Goal: Task Accomplishment & Management: Complete application form

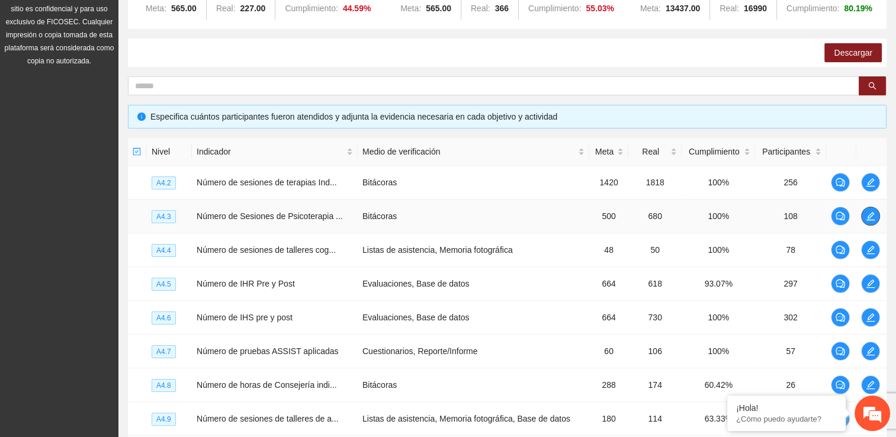
click at [875, 214] on span "edit" at bounding box center [871, 215] width 18 height 9
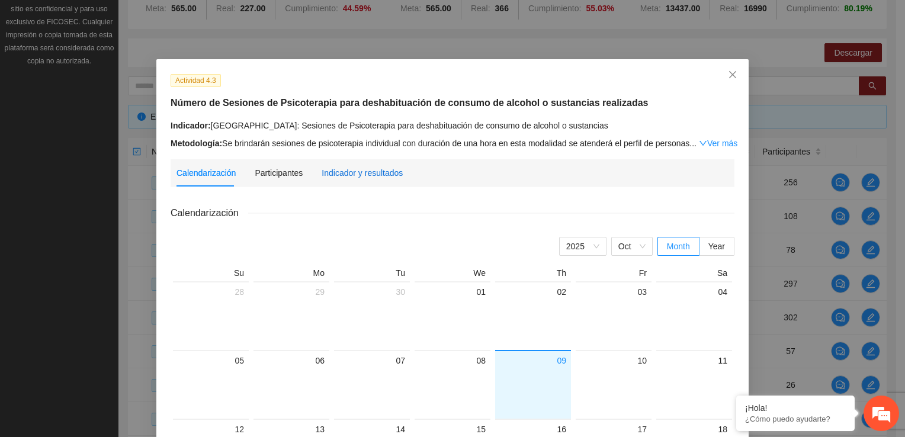
click at [346, 179] on div "Indicador y resultados" at bounding box center [362, 172] width 81 height 13
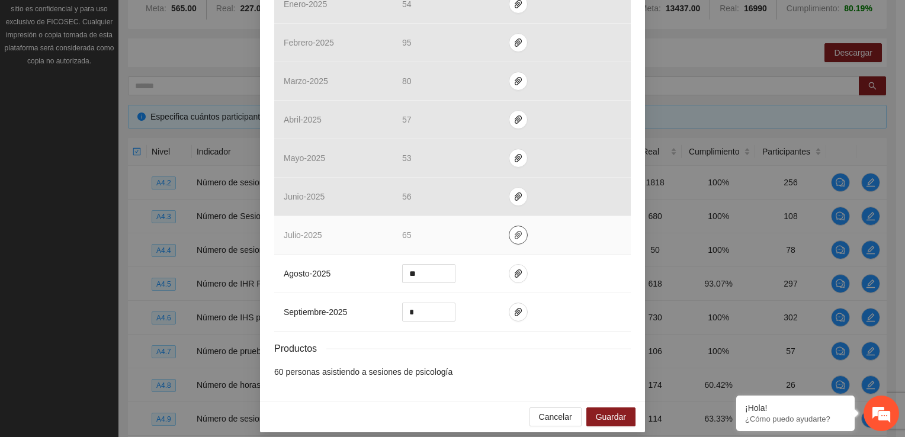
scroll to position [474, 0]
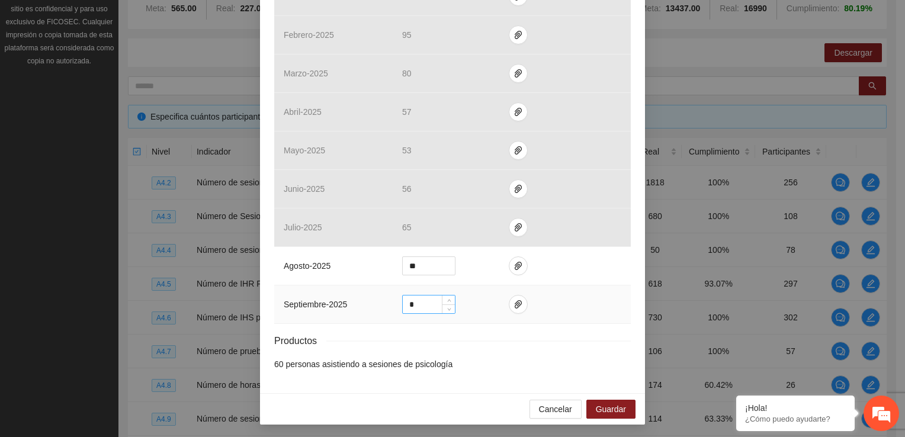
click at [414, 304] on input "*" at bounding box center [429, 305] width 52 height 18
type input "**"
click at [513, 303] on icon "paper-clip" at bounding box center [517, 304] width 9 height 9
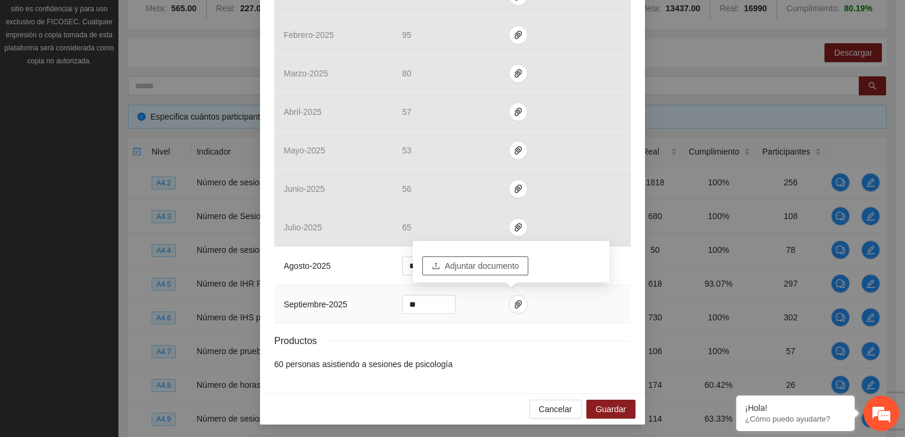
click at [513, 270] on span "Adjuntar documento" at bounding box center [482, 265] width 74 height 13
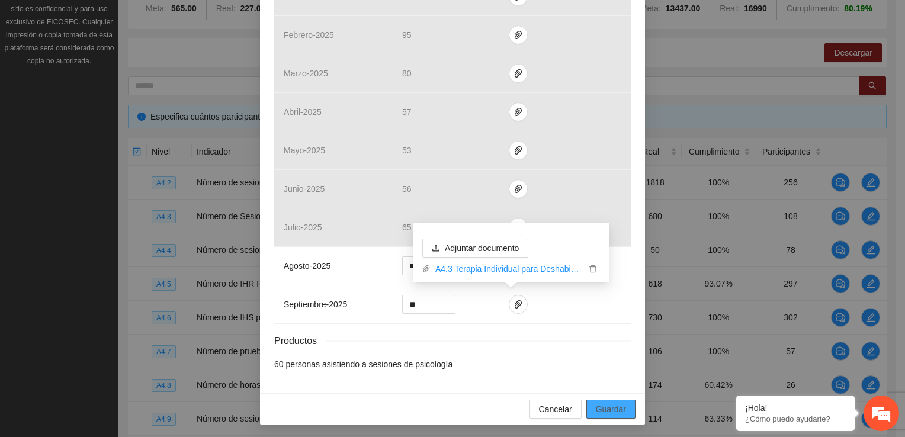
click at [598, 404] on span "Guardar" at bounding box center [611, 409] width 30 height 13
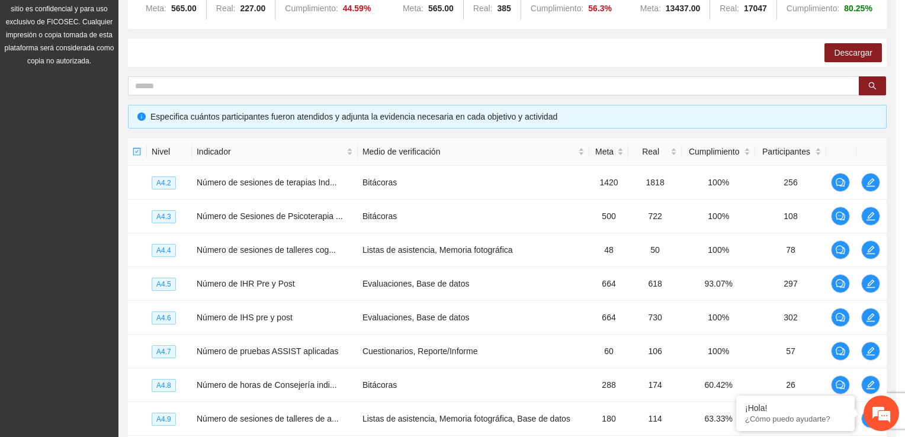
scroll to position [415, 0]
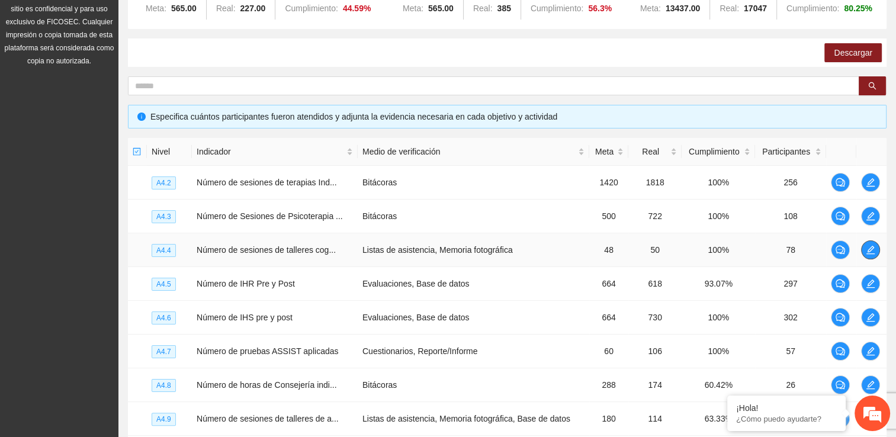
click at [869, 247] on icon "edit" at bounding box center [870, 250] width 8 height 8
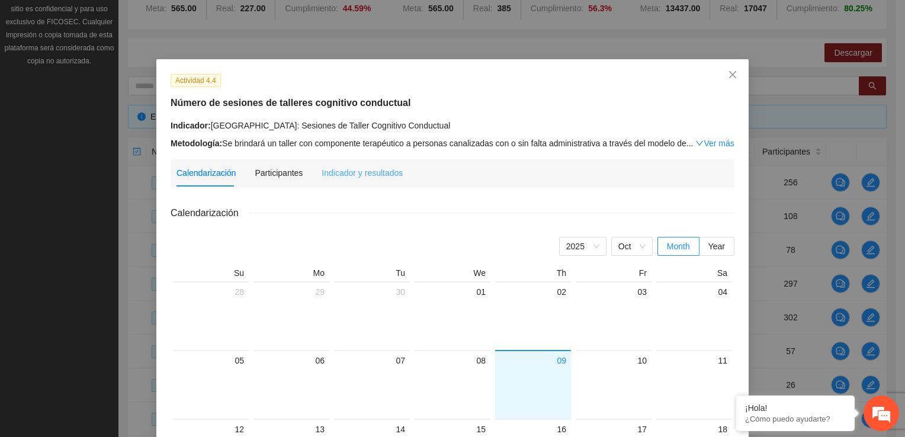
click at [362, 159] on div "Indicador y resultados" at bounding box center [362, 172] width 81 height 27
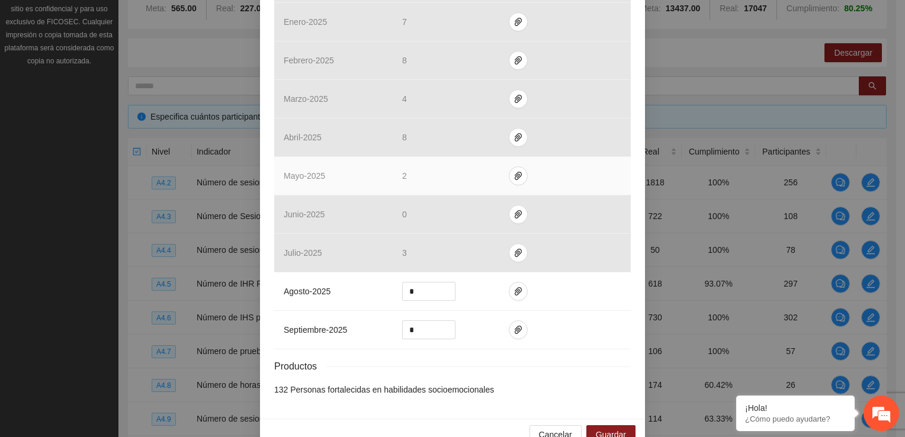
scroll to position [447, 0]
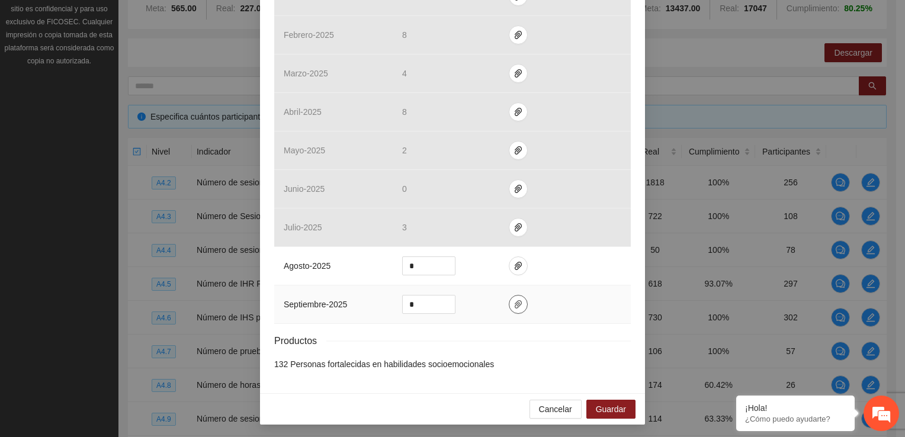
click at [515, 304] on icon "paper-clip" at bounding box center [517, 304] width 9 height 9
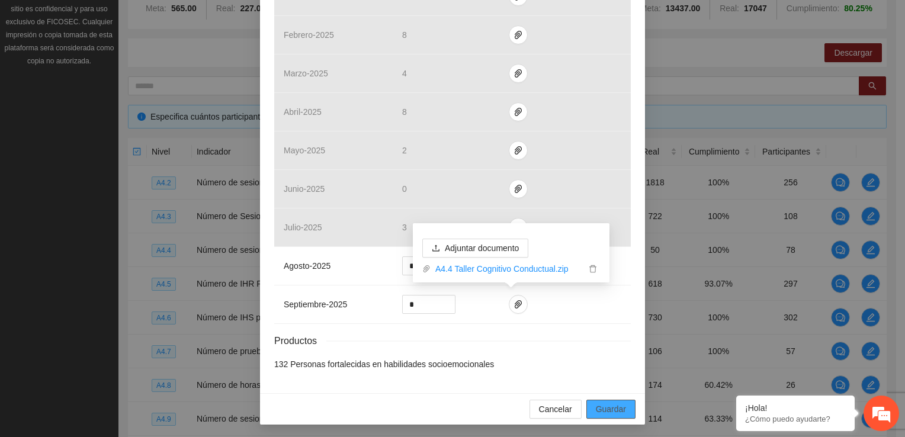
click at [609, 406] on span "Guardar" at bounding box center [611, 409] width 30 height 13
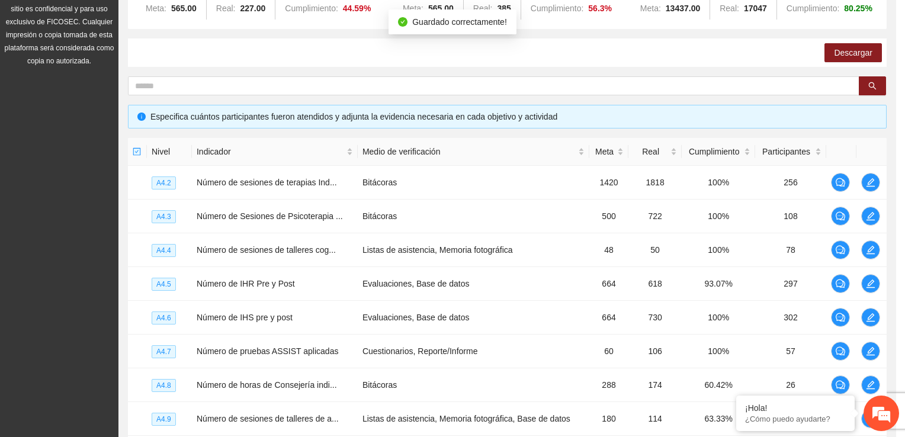
scroll to position [388, 0]
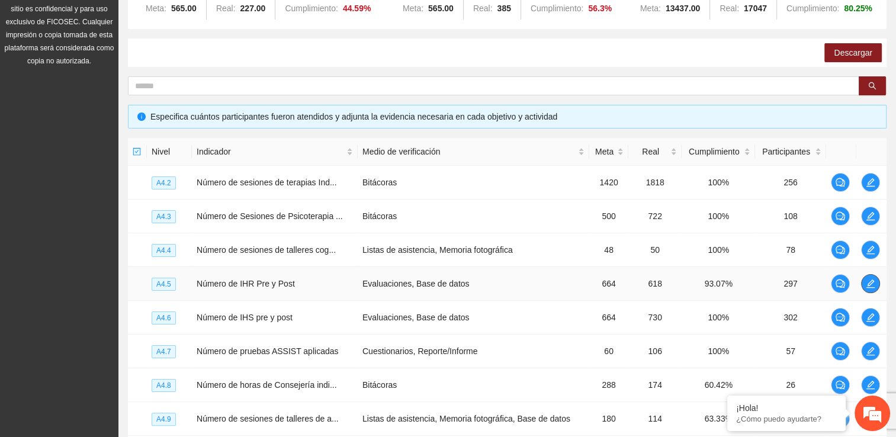
click at [878, 285] on span "edit" at bounding box center [871, 283] width 18 height 9
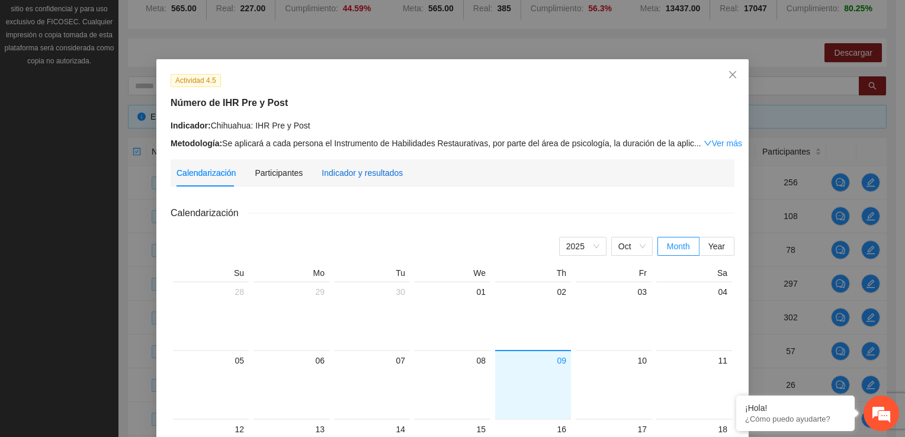
click at [334, 176] on div "Indicador y resultados" at bounding box center [362, 172] width 81 height 13
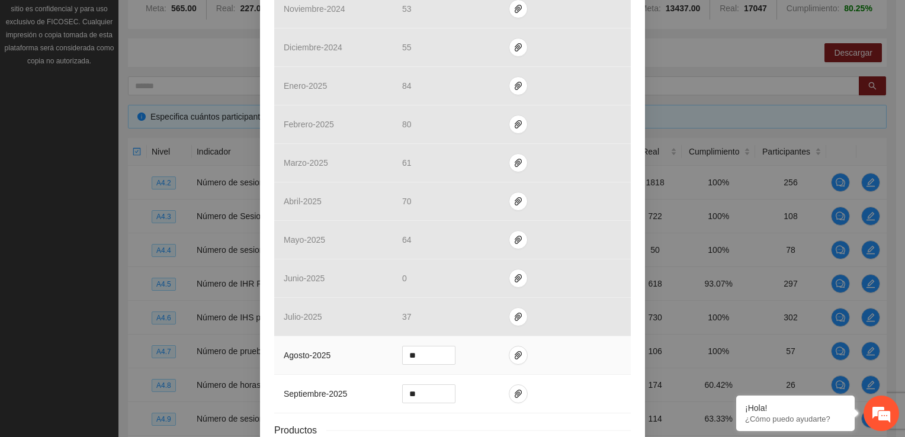
scroll to position [460, 0]
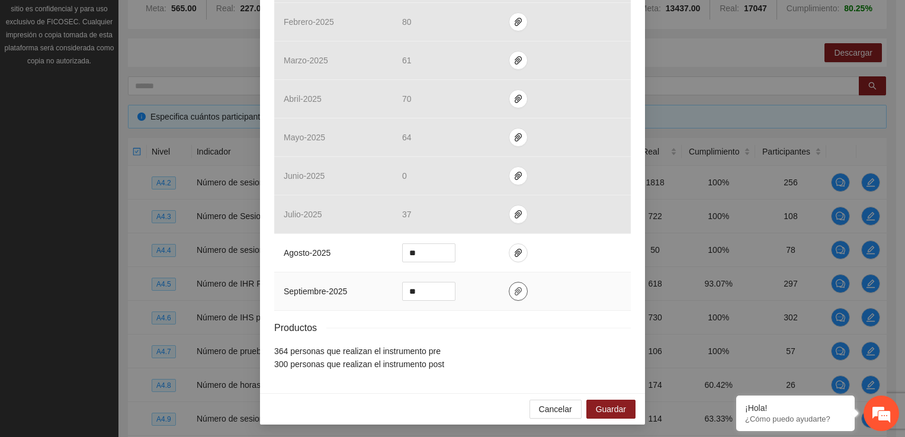
click at [513, 290] on icon "paper-clip" at bounding box center [517, 291] width 9 height 9
click at [573, 345] on li "364 personas que realizan el instrumento pre" at bounding box center [452, 351] width 357 height 13
click at [512, 256] on button "button" at bounding box center [518, 252] width 19 height 19
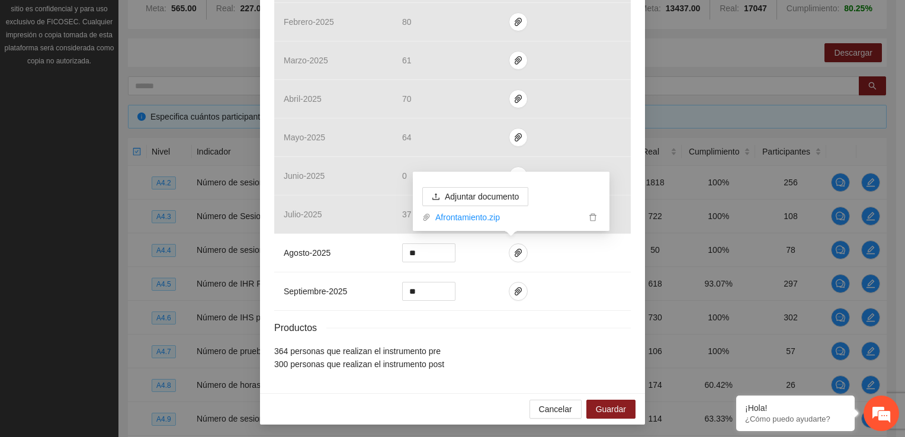
click at [578, 349] on li "364 personas que realizan el instrumento pre" at bounding box center [452, 351] width 357 height 13
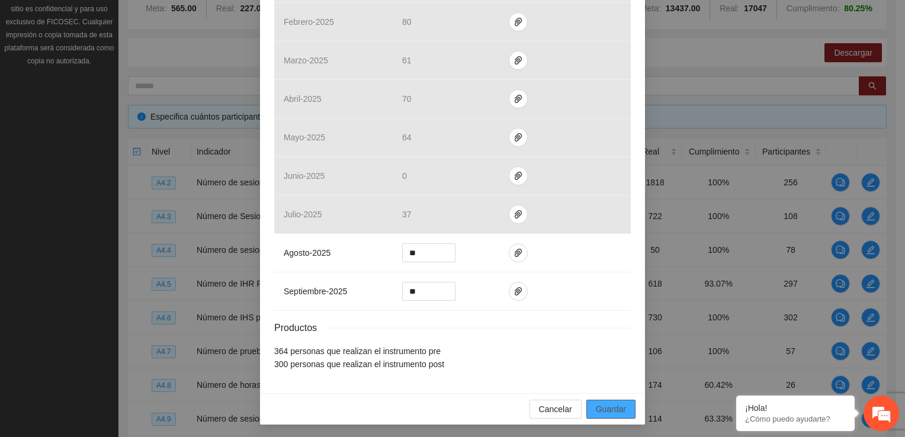
click at [601, 404] on span "Guardar" at bounding box center [611, 409] width 30 height 13
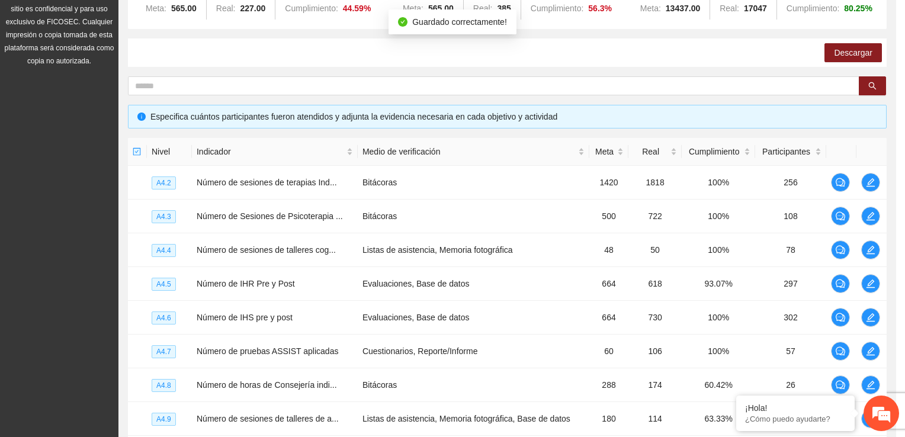
scroll to position [401, 0]
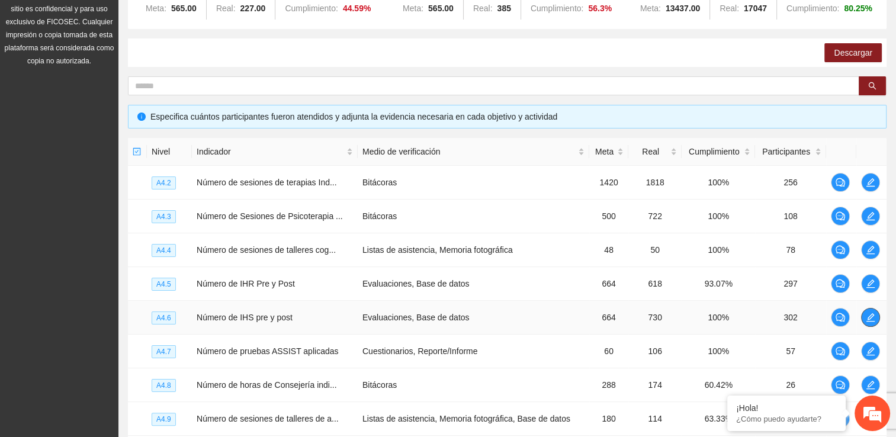
click at [868, 316] on icon "edit" at bounding box center [870, 317] width 8 height 8
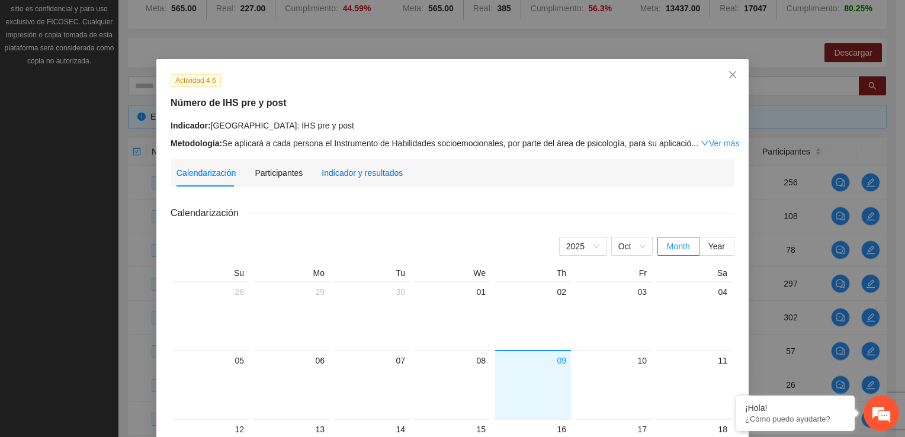
click at [365, 175] on div "Indicador y resultados" at bounding box center [362, 172] width 81 height 13
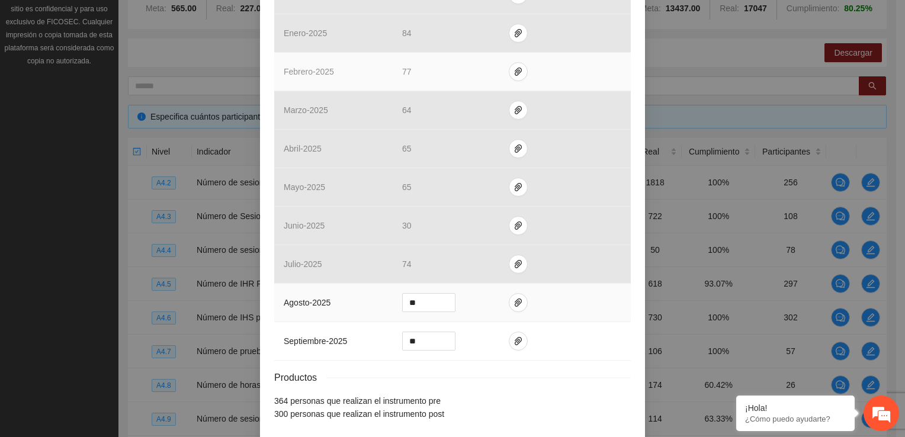
scroll to position [415, 0]
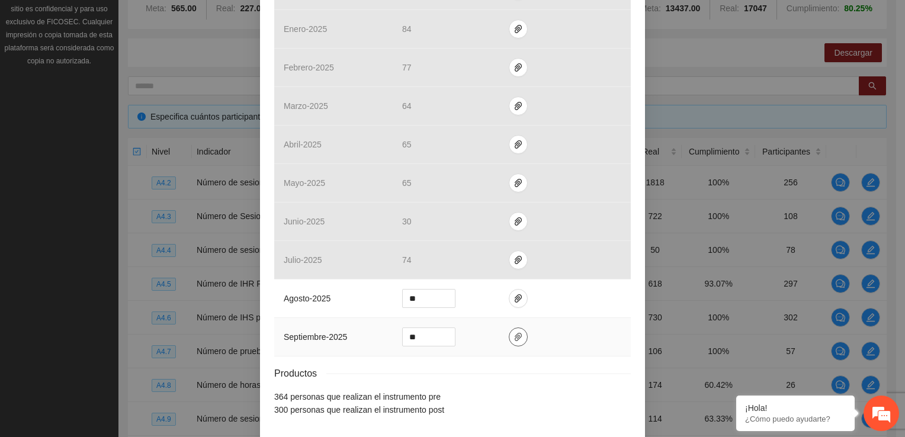
click at [516, 336] on span "paper-clip" at bounding box center [518, 336] width 18 height 9
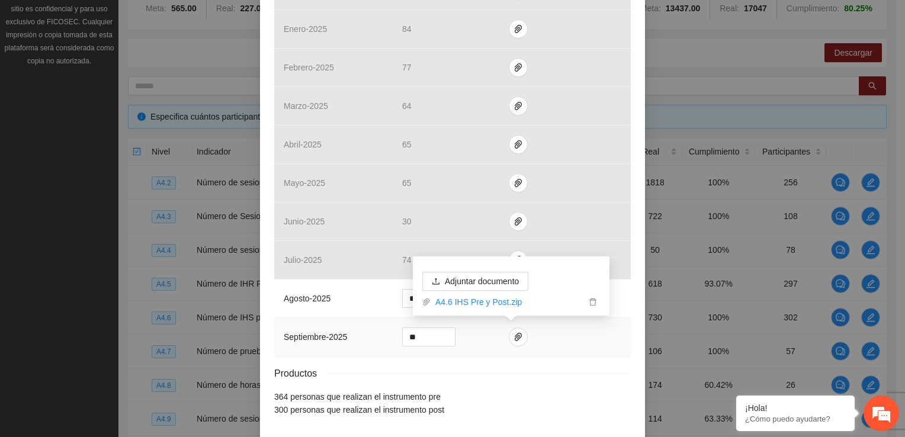
click at [575, 340] on td at bounding box center [564, 337] width 131 height 38
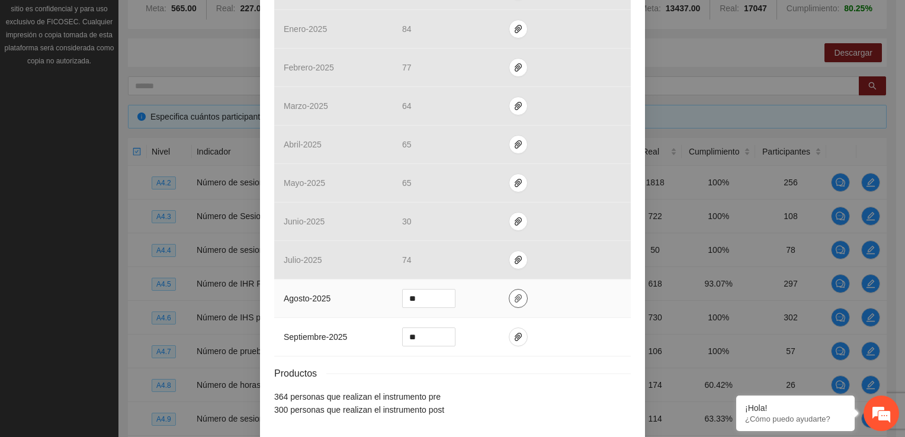
click at [515, 296] on icon "paper-clip" at bounding box center [518, 298] width 7 height 8
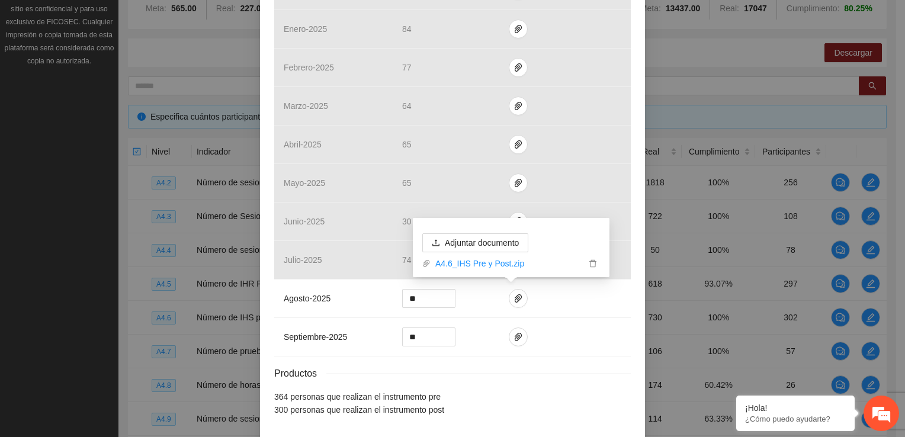
click at [549, 367] on div "Productos" at bounding box center [452, 373] width 357 height 15
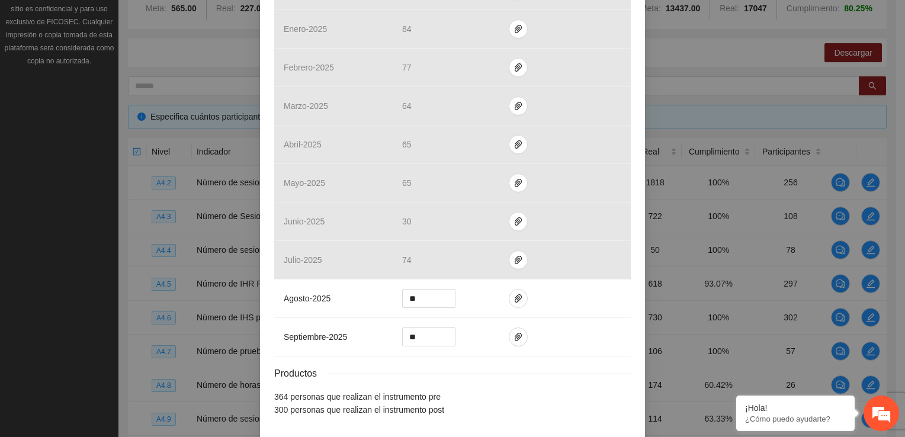
scroll to position [460, 0]
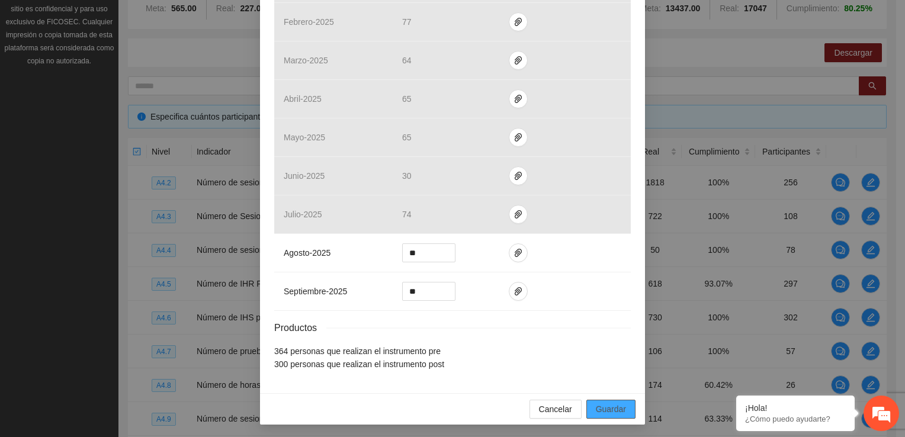
click at [605, 407] on span "Guardar" at bounding box center [611, 409] width 30 height 13
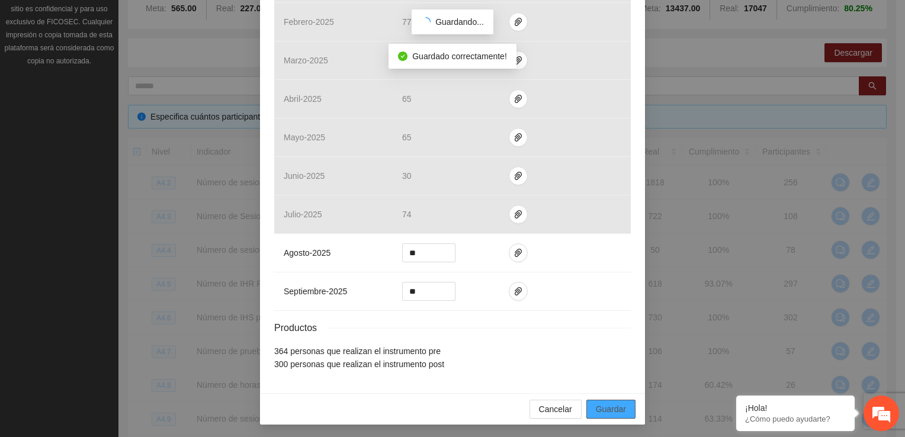
scroll to position [401, 0]
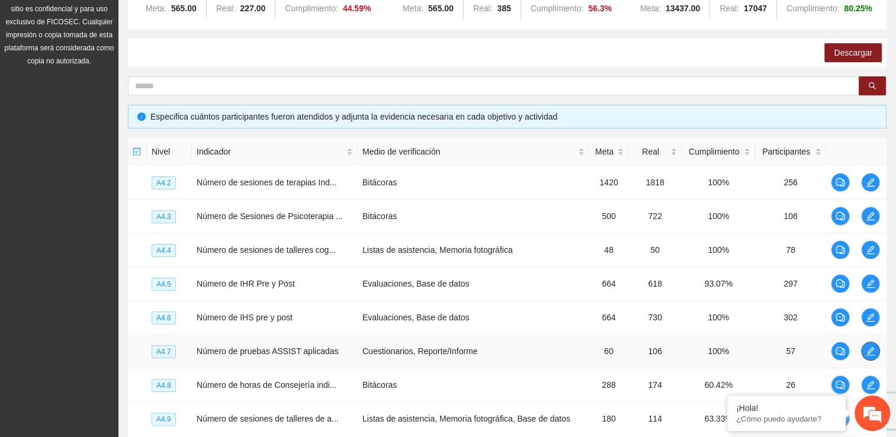
click at [871, 350] on icon "edit" at bounding box center [870, 350] width 9 height 9
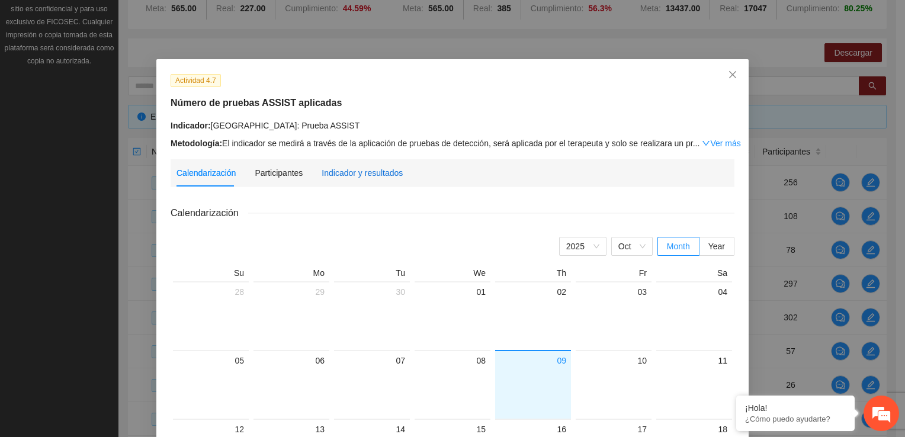
click at [358, 168] on div "Indicador y resultados" at bounding box center [362, 172] width 81 height 13
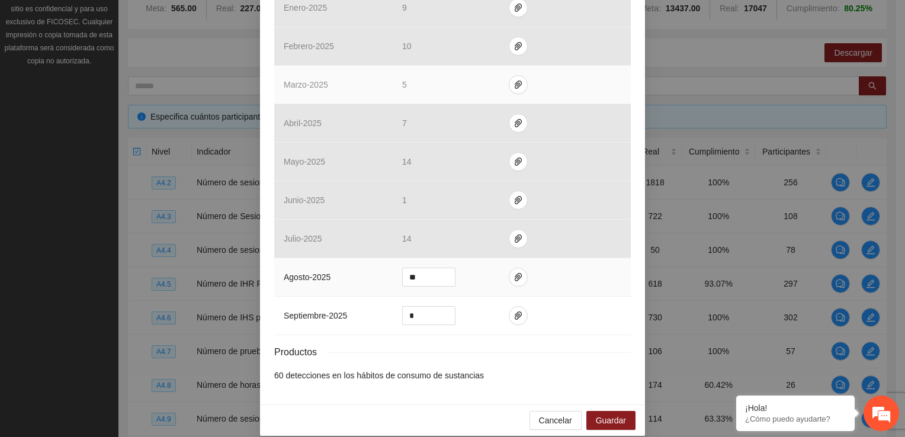
scroll to position [447, 0]
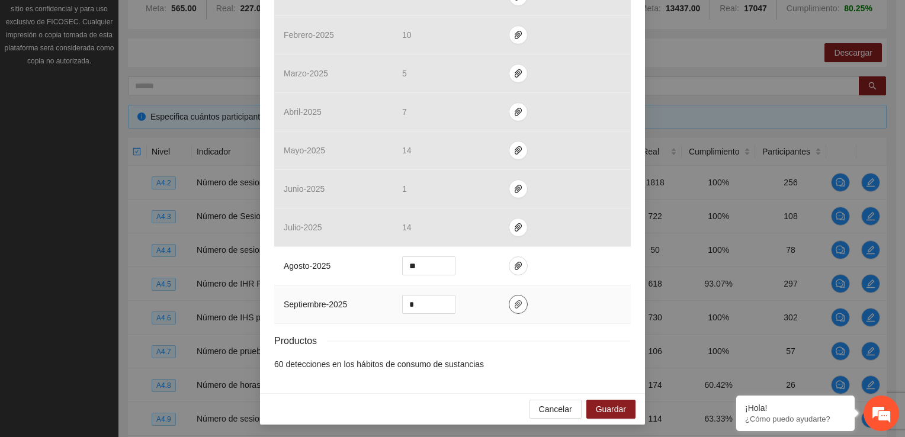
click at [513, 302] on icon "paper-clip" at bounding box center [517, 304] width 9 height 9
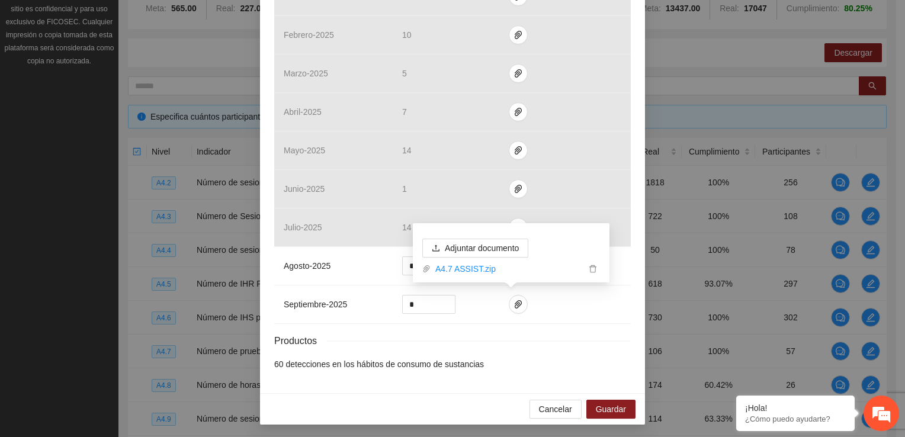
click at [601, 368] on li "60 detecciones en los hábitos de consumo de sustancias" at bounding box center [452, 364] width 357 height 13
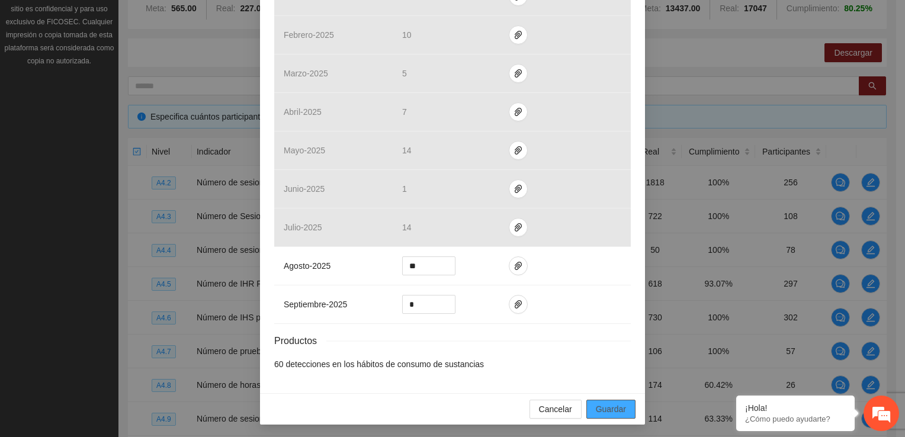
click at [598, 407] on span "Guardar" at bounding box center [611, 409] width 30 height 13
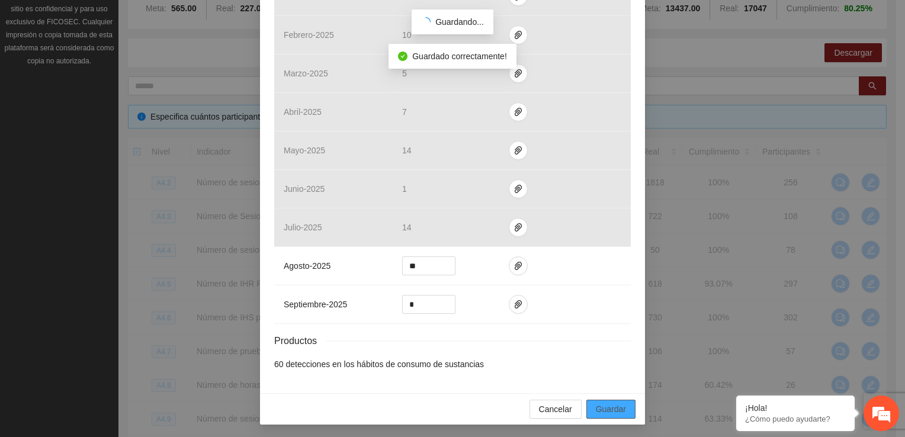
scroll to position [388, 0]
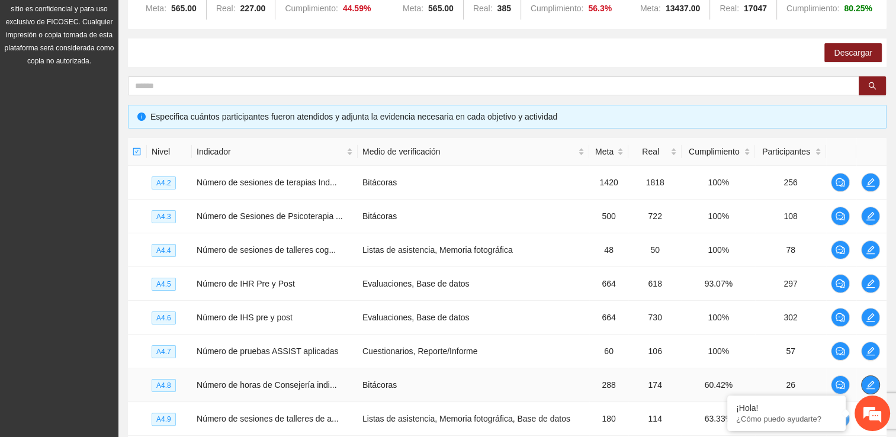
click at [871, 383] on icon "edit" at bounding box center [870, 384] width 9 height 9
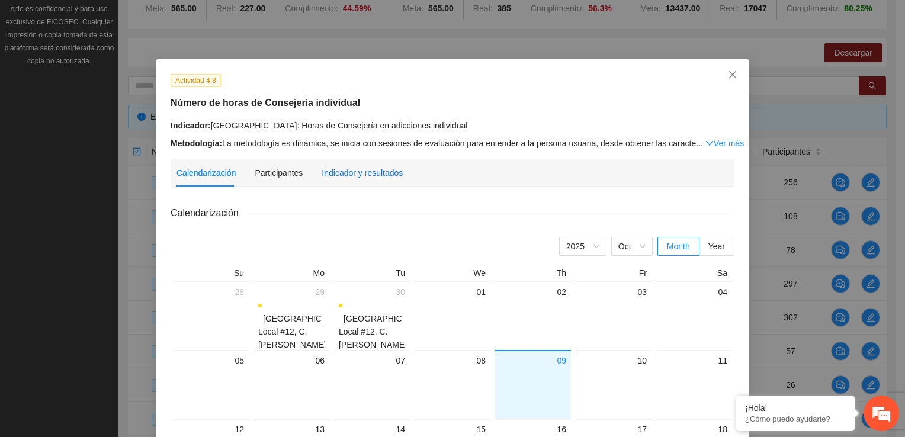
click at [373, 176] on div "Indicador y resultados" at bounding box center [362, 172] width 81 height 13
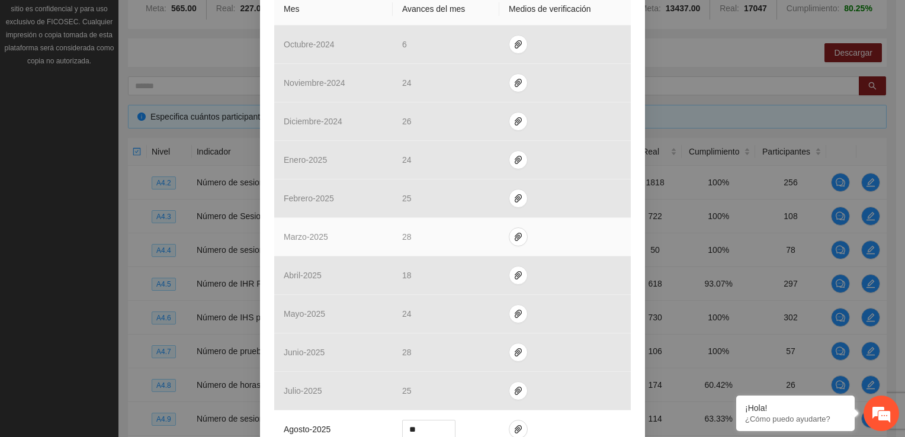
scroll to position [447, 0]
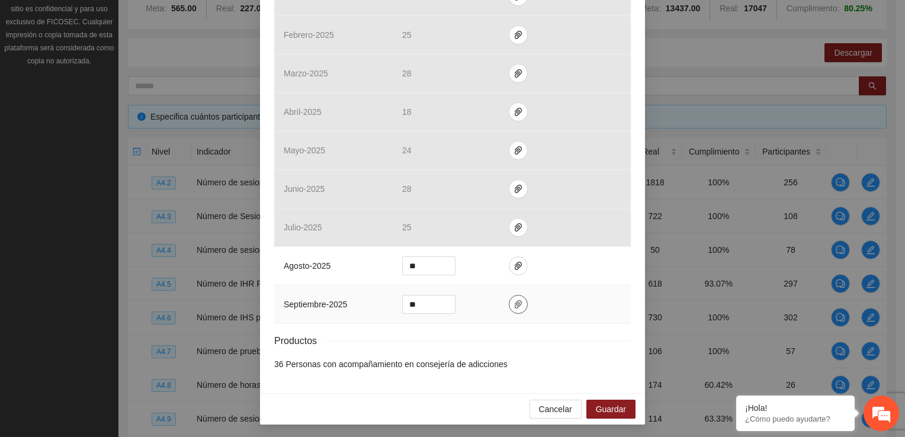
click at [512, 308] on button "button" at bounding box center [518, 304] width 19 height 19
click at [599, 388] on div "Actividad 4.8 Número de horas de Consejería individual Indicador: [GEOGRAPHIC_D…" at bounding box center [452, 2] width 385 height 781
click at [609, 403] on span "Guardar" at bounding box center [611, 409] width 30 height 13
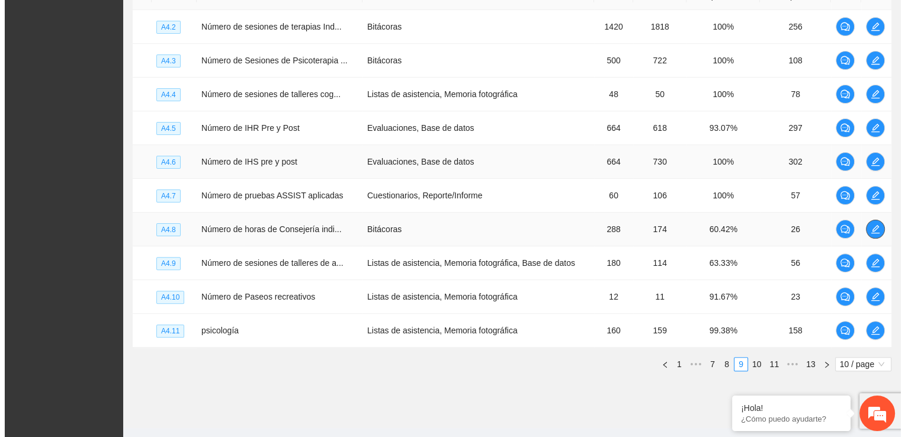
scroll to position [335, 0]
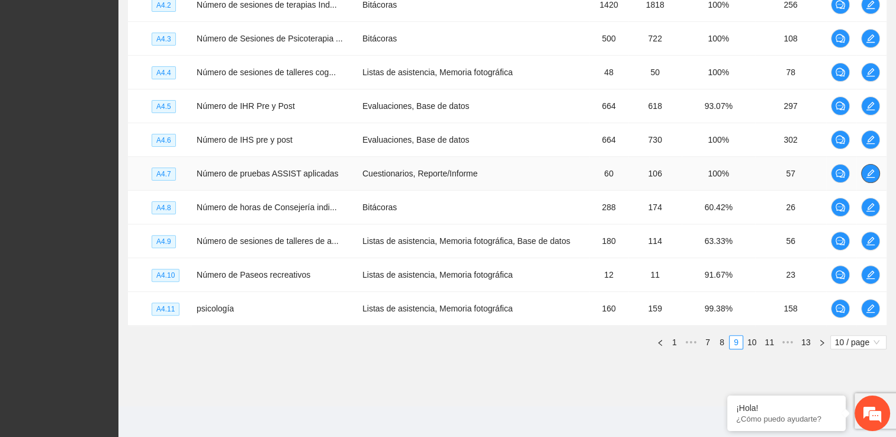
click at [875, 170] on span "edit" at bounding box center [871, 173] width 18 height 9
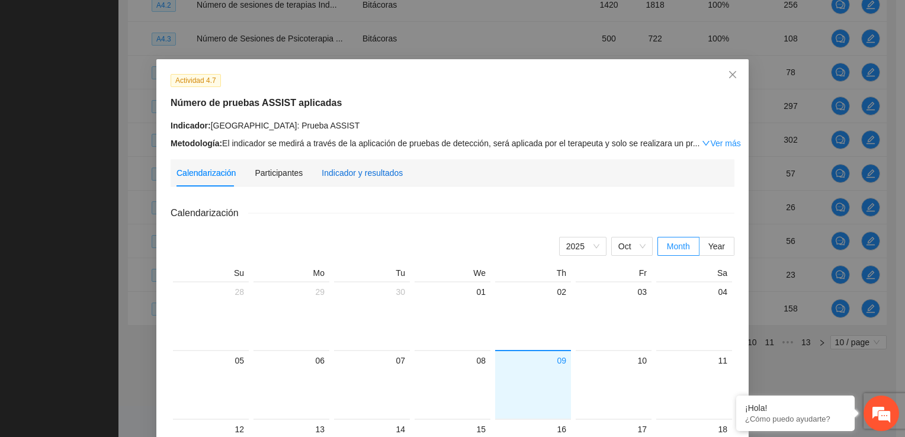
click at [367, 169] on div "Indicador y resultados" at bounding box center [362, 172] width 81 height 13
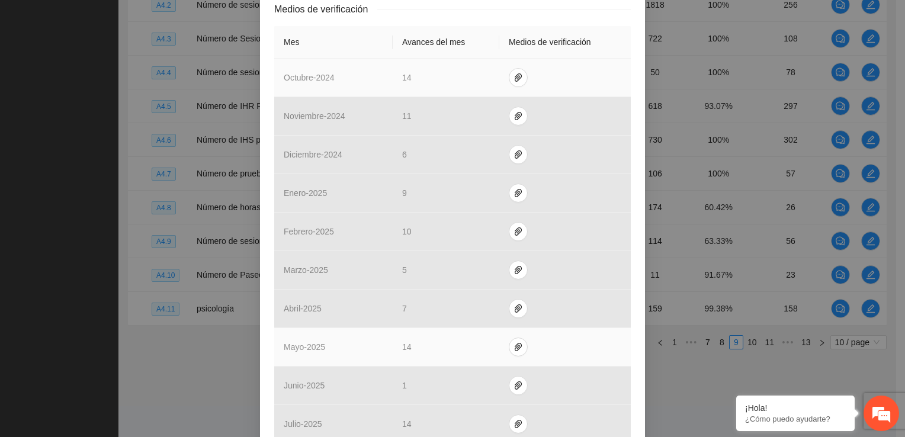
scroll to position [415, 0]
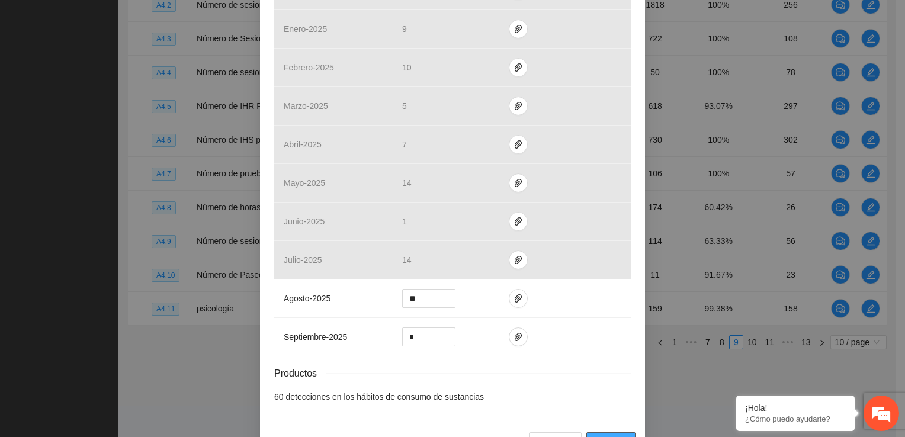
click at [604, 435] on span "Guardar" at bounding box center [611, 441] width 30 height 13
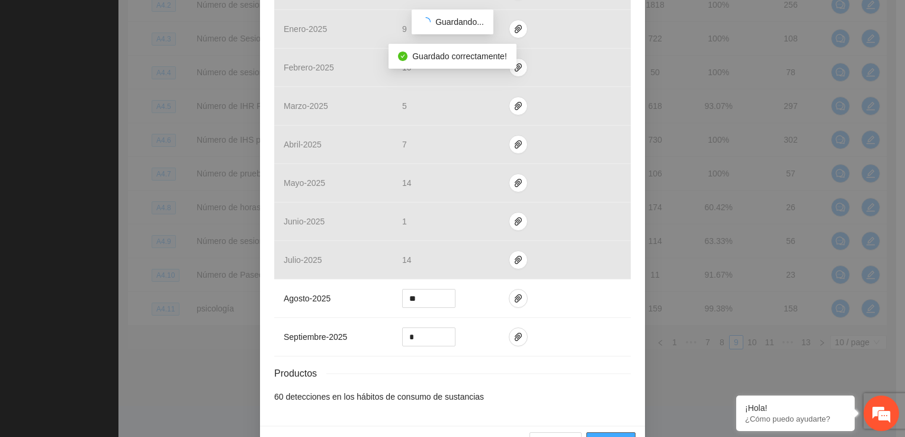
scroll to position [388, 0]
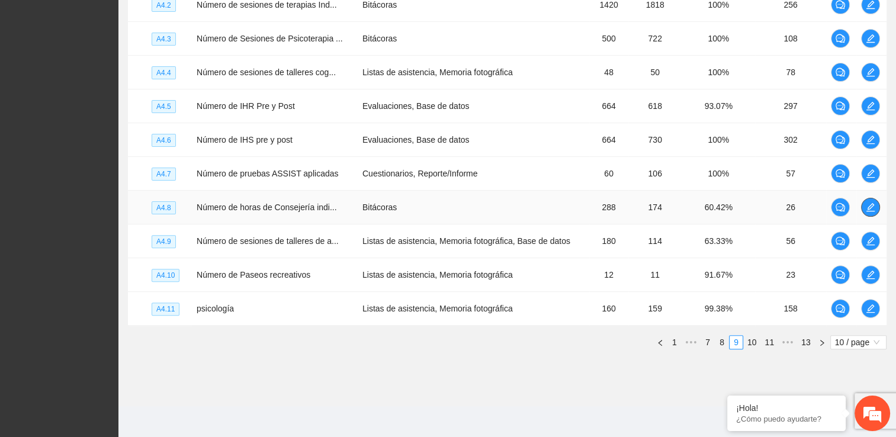
click at [871, 203] on icon "edit" at bounding box center [870, 207] width 9 height 9
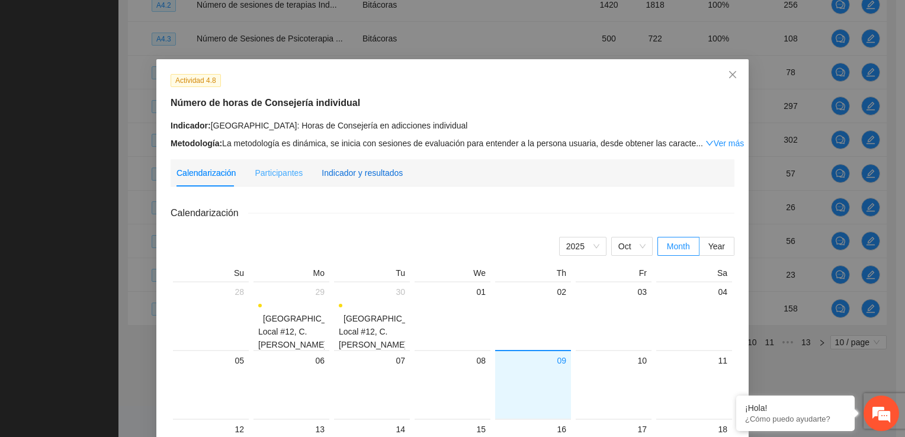
click at [372, 176] on div "Indicador y resultados" at bounding box center [362, 172] width 81 height 13
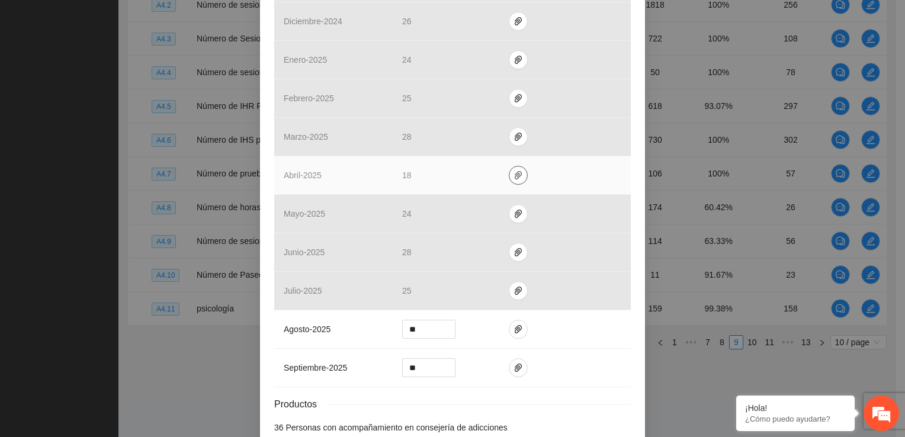
scroll to position [447, 0]
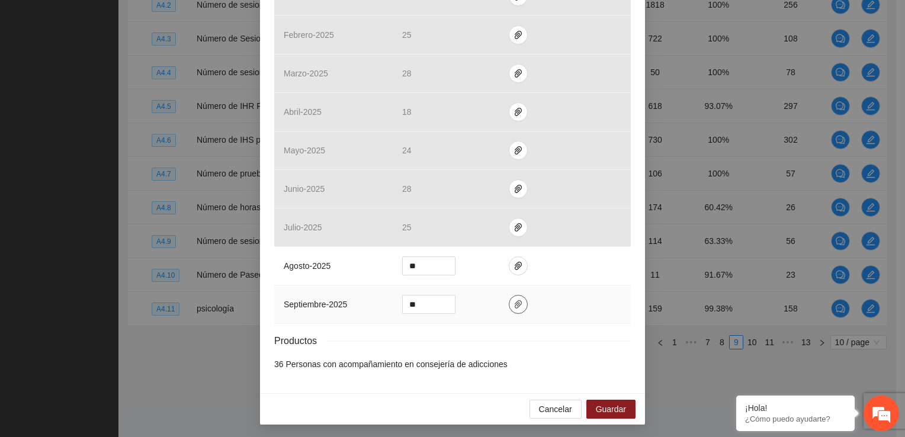
click at [513, 306] on icon "paper-clip" at bounding box center [517, 304] width 9 height 9
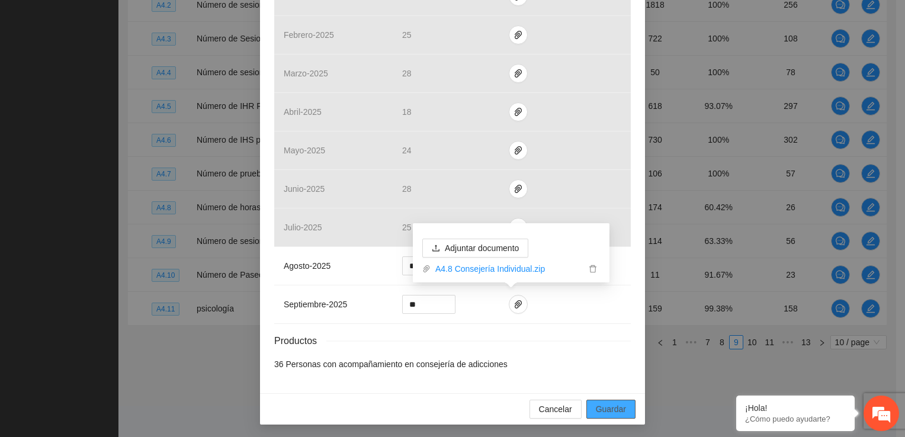
click at [605, 406] on span "Guardar" at bounding box center [611, 409] width 30 height 13
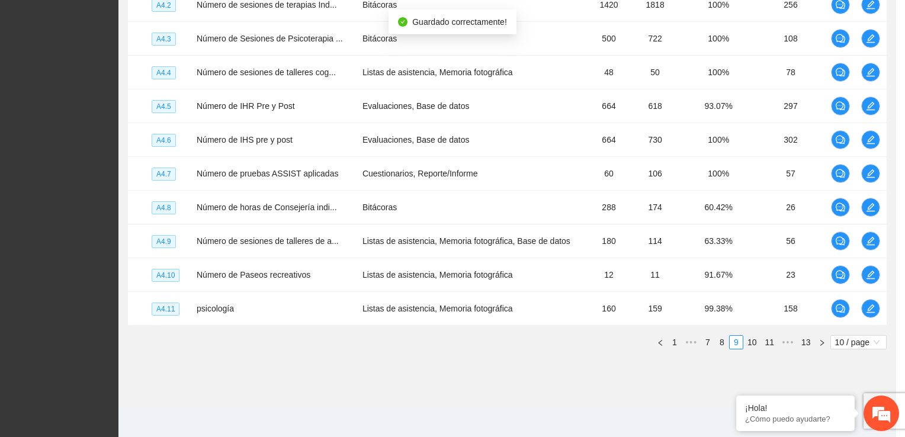
scroll to position [388, 0]
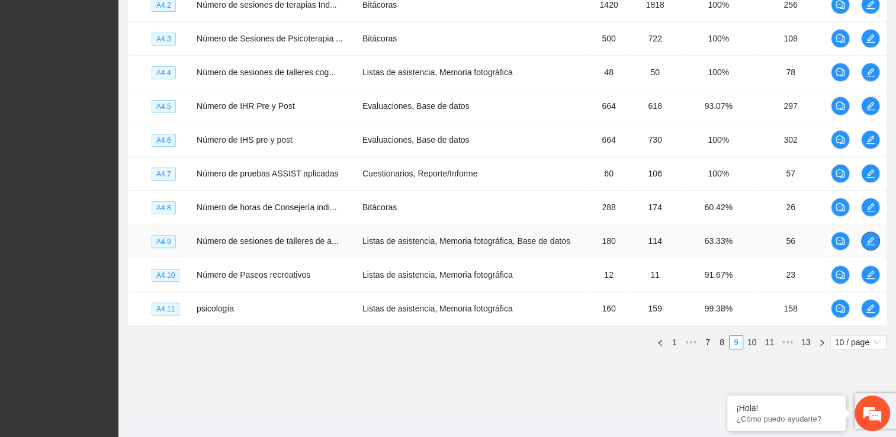
click at [869, 238] on icon "edit" at bounding box center [870, 241] width 8 height 8
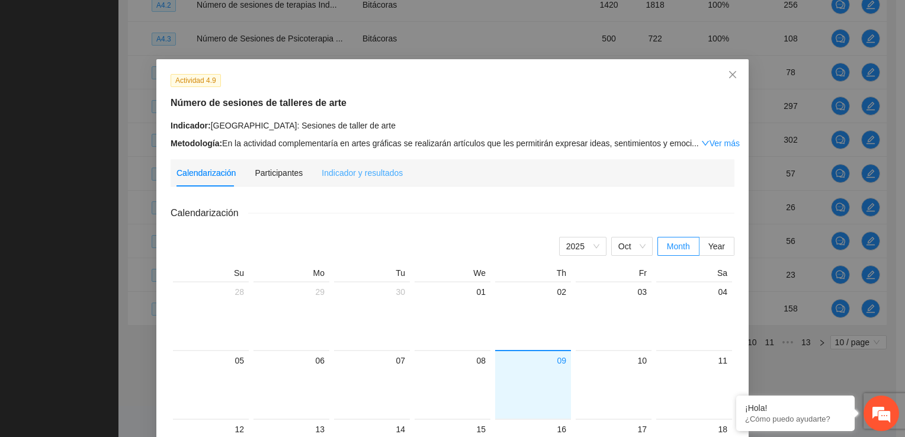
click at [367, 182] on div "Indicador y resultados" at bounding box center [362, 172] width 81 height 27
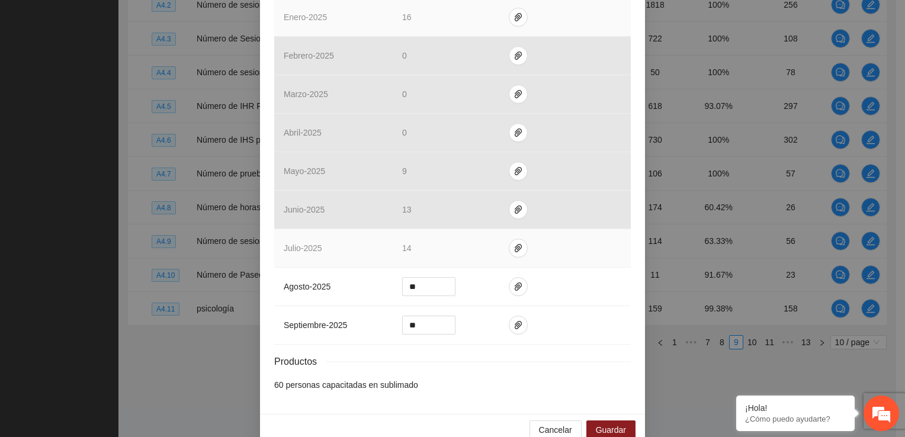
scroll to position [447, 0]
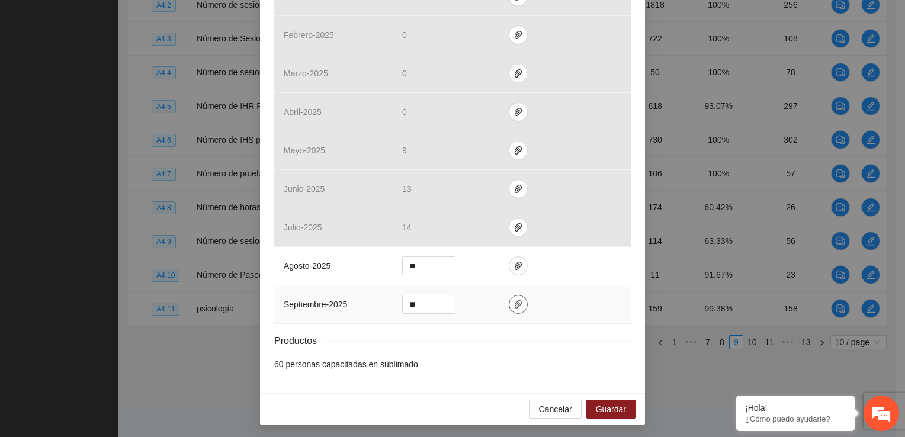
click at [509, 303] on span "paper-clip" at bounding box center [518, 304] width 18 height 9
click at [518, 351] on div "Resultados Meta: 180 Reales: 114 Cumplimiento: 63.33 % Medios de verificación M…" at bounding box center [452, 64] width 357 height 612
click at [611, 410] on span "Guardar" at bounding box center [611, 409] width 30 height 13
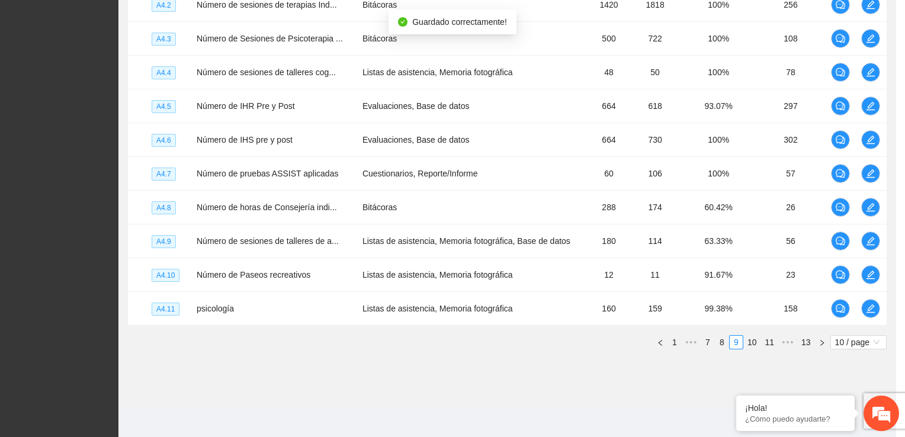
scroll to position [388, 0]
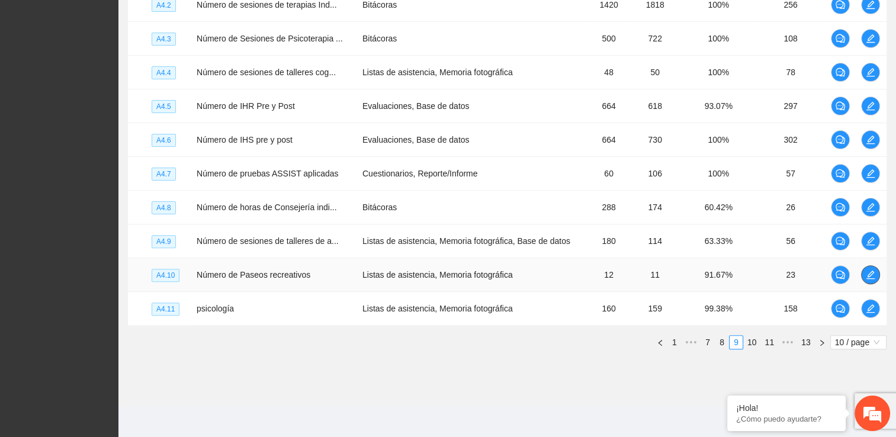
click at [872, 272] on icon "edit" at bounding box center [870, 274] width 9 height 9
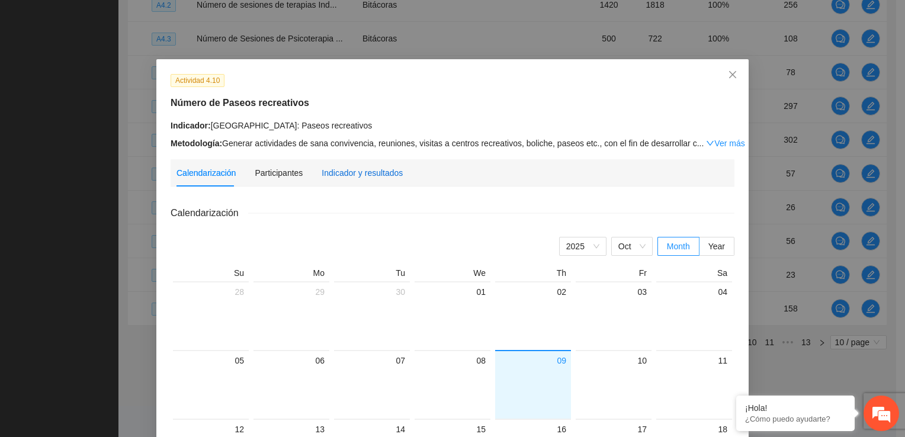
click at [379, 172] on div "Indicador y resultados" at bounding box center [362, 172] width 81 height 13
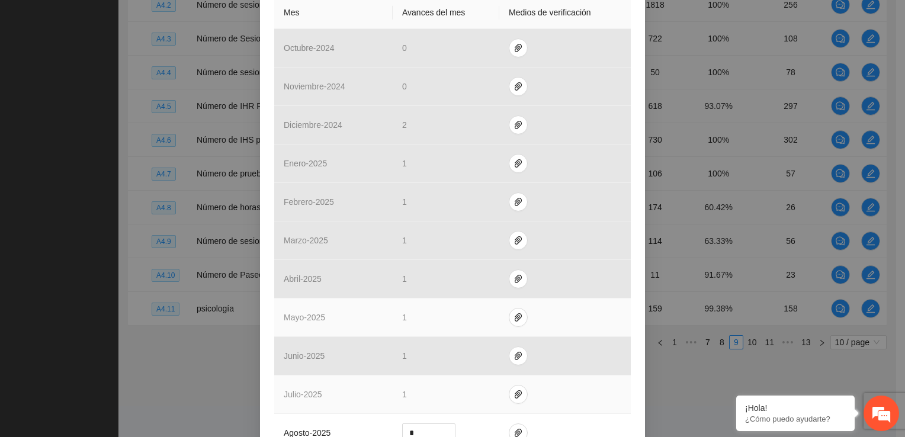
scroll to position [447, 0]
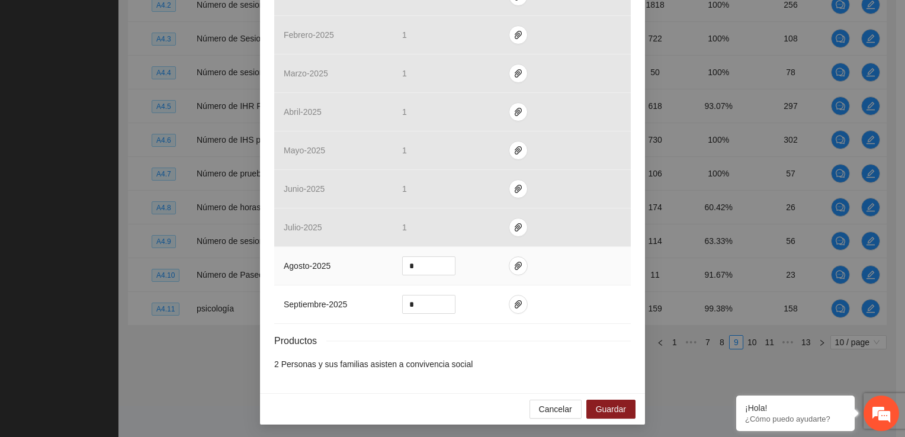
click at [500, 264] on td at bounding box center [564, 266] width 131 height 38
click at [509, 266] on span "paper-clip" at bounding box center [518, 265] width 18 height 9
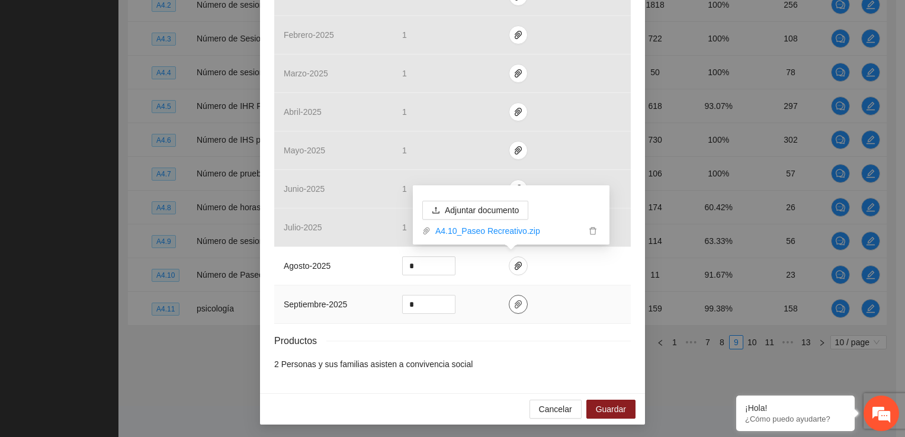
click at [513, 302] on icon "paper-clip" at bounding box center [517, 304] width 9 height 9
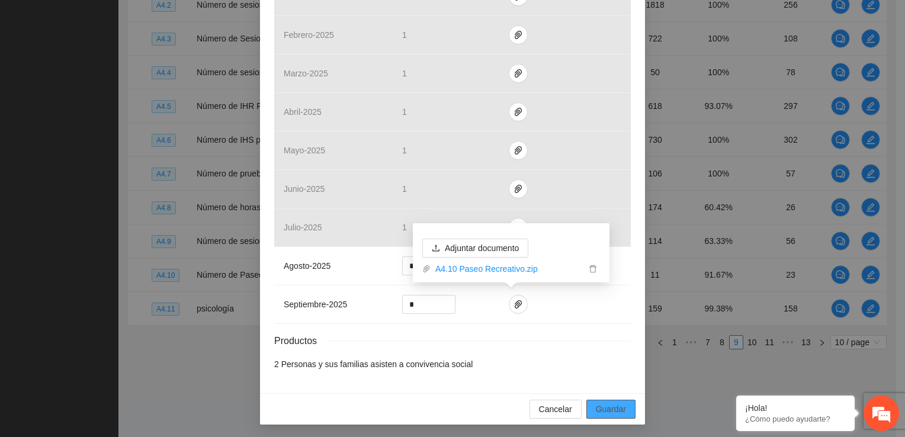
click at [605, 409] on span "Guardar" at bounding box center [611, 409] width 30 height 13
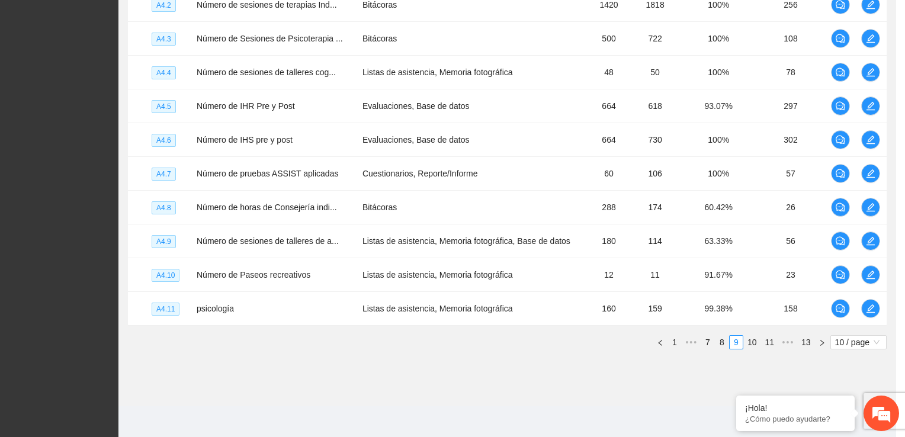
scroll to position [388, 0]
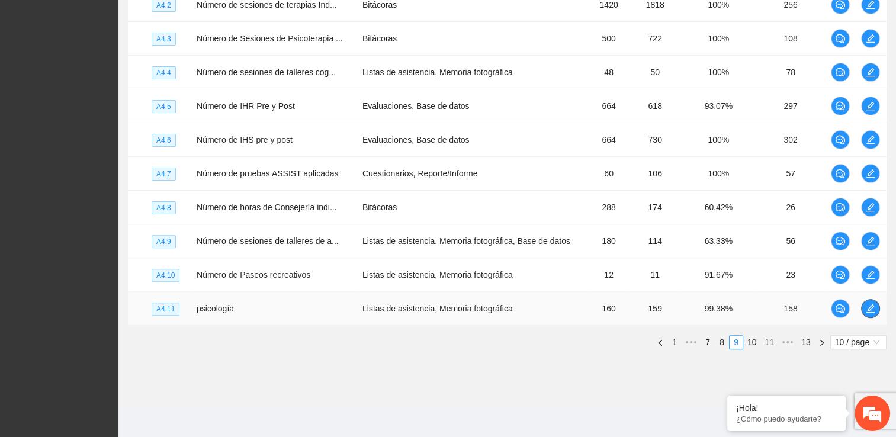
click at [870, 309] on icon "edit" at bounding box center [870, 308] width 9 height 9
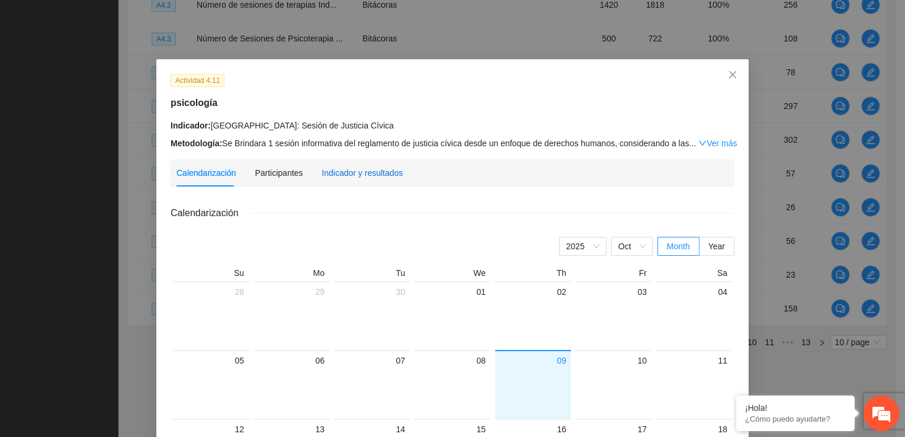
click at [370, 174] on div "Indicador y resultados" at bounding box center [362, 172] width 81 height 13
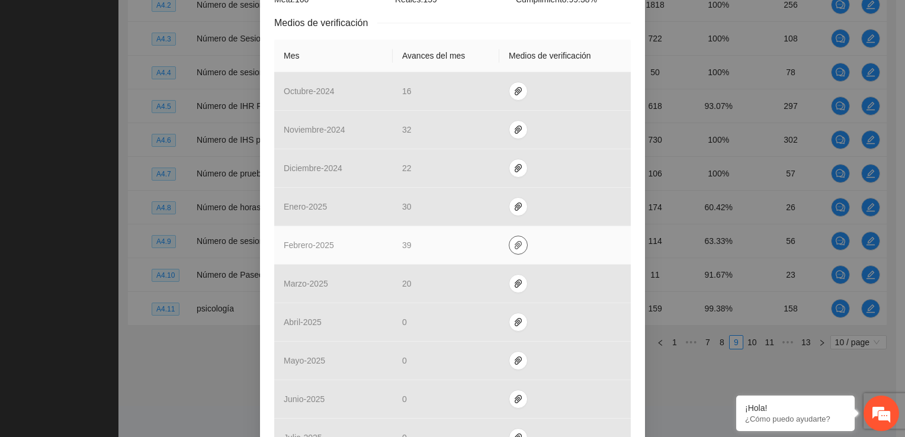
scroll to position [447, 0]
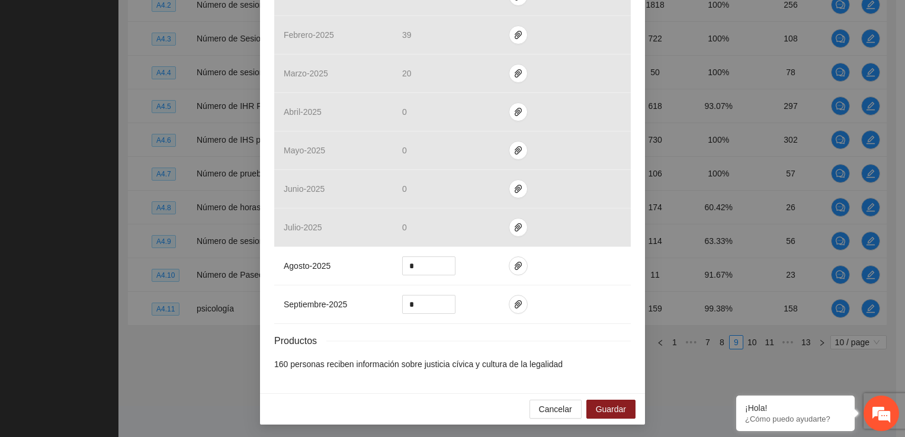
click at [223, 342] on div "Actividad 4.11 psicología Indicador: [GEOGRAPHIC_DATA]: Sesión de Justicia Cívi…" at bounding box center [452, 218] width 905 height 437
click at [603, 406] on span "Guardar" at bounding box center [611, 409] width 30 height 13
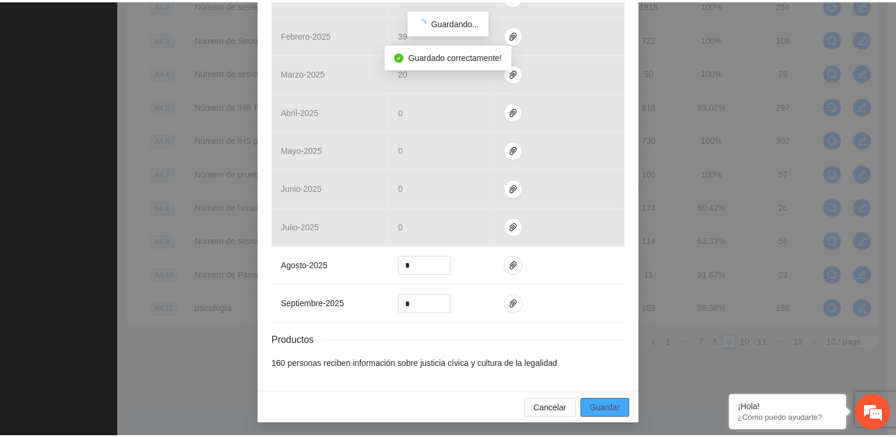
scroll to position [388, 0]
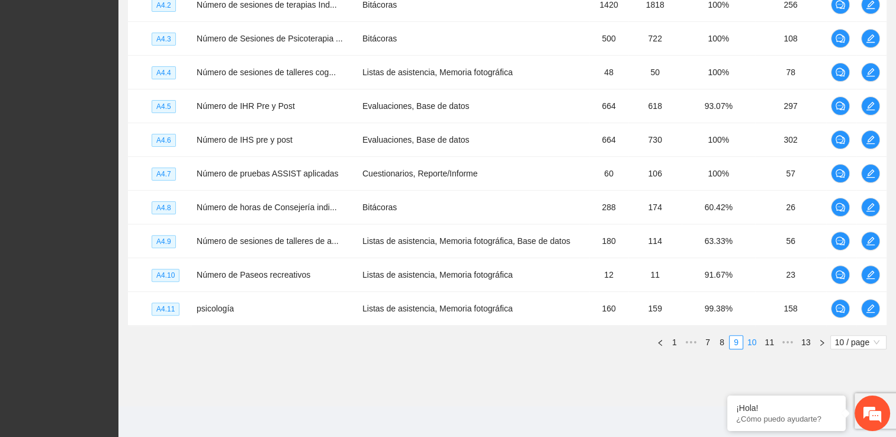
click at [751, 340] on link "10" at bounding box center [752, 342] width 17 height 13
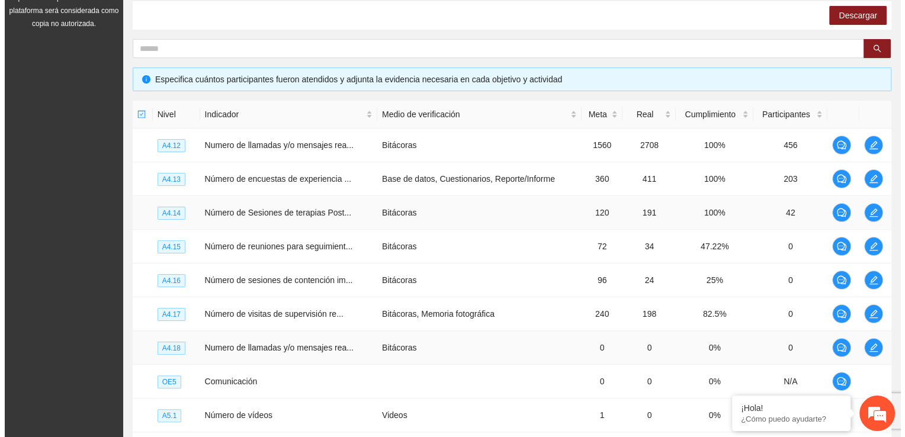
scroll to position [157, 0]
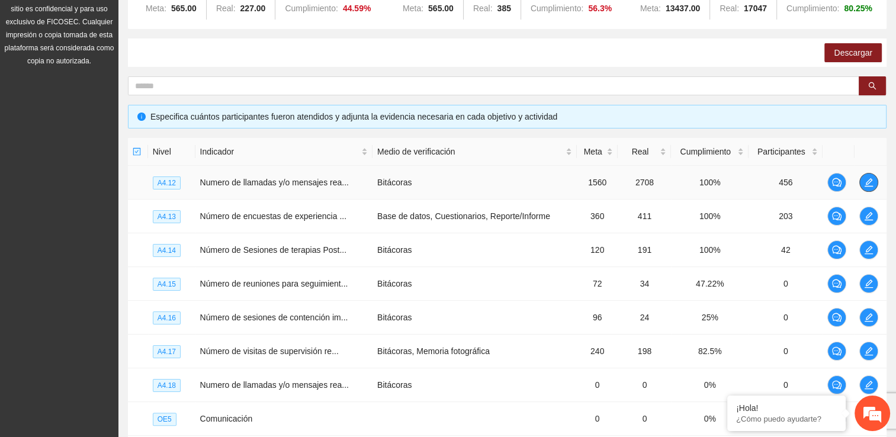
click at [871, 182] on icon "edit" at bounding box center [868, 182] width 9 height 9
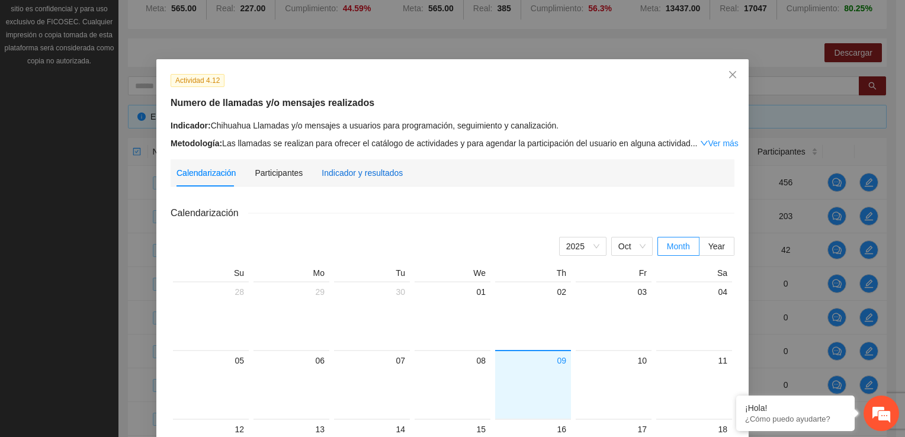
click at [365, 172] on div "Indicador y resultados" at bounding box center [362, 172] width 81 height 13
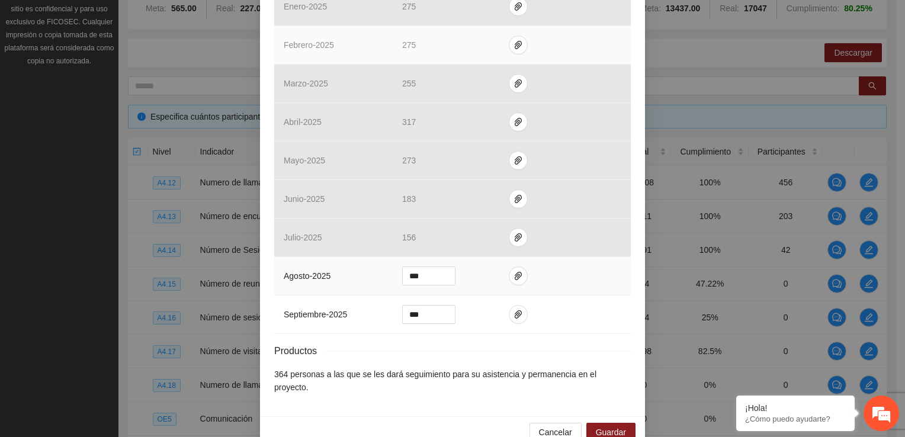
scroll to position [460, 0]
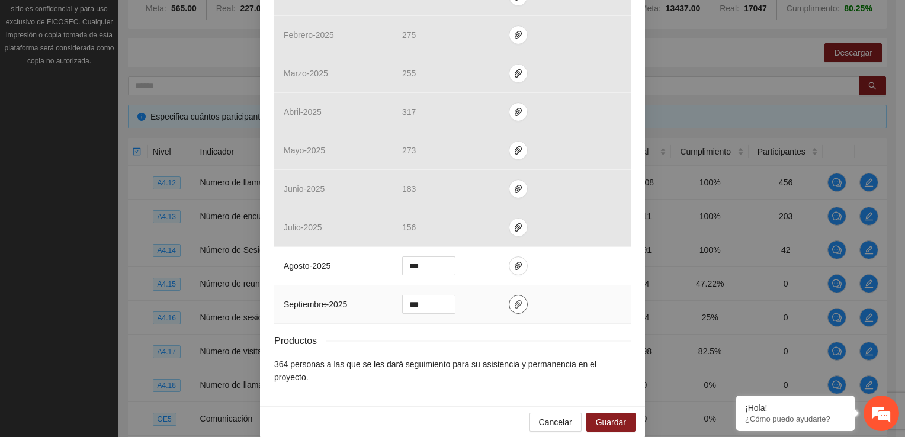
click at [513, 305] on icon "paper-clip" at bounding box center [517, 304] width 9 height 9
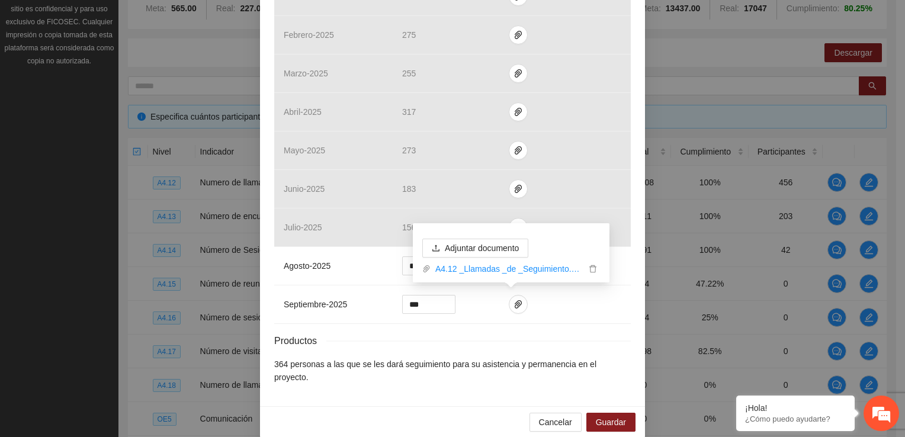
click at [554, 343] on div "Productos" at bounding box center [452, 340] width 357 height 15
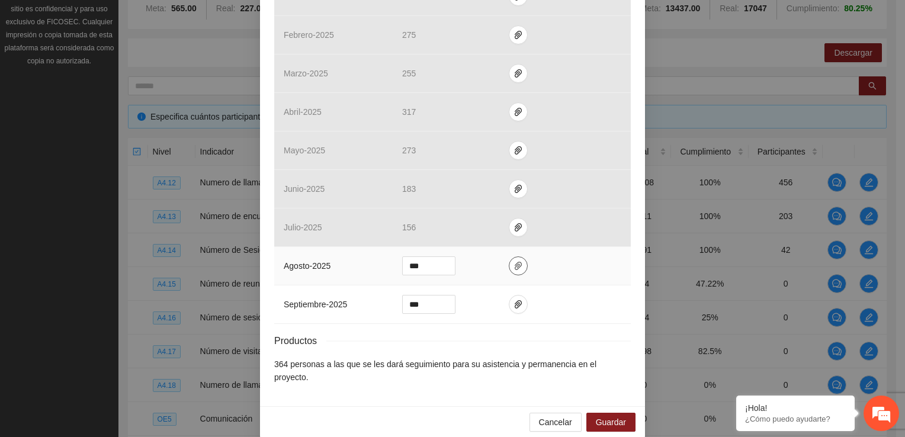
click at [513, 262] on icon "paper-clip" at bounding box center [517, 265] width 9 height 9
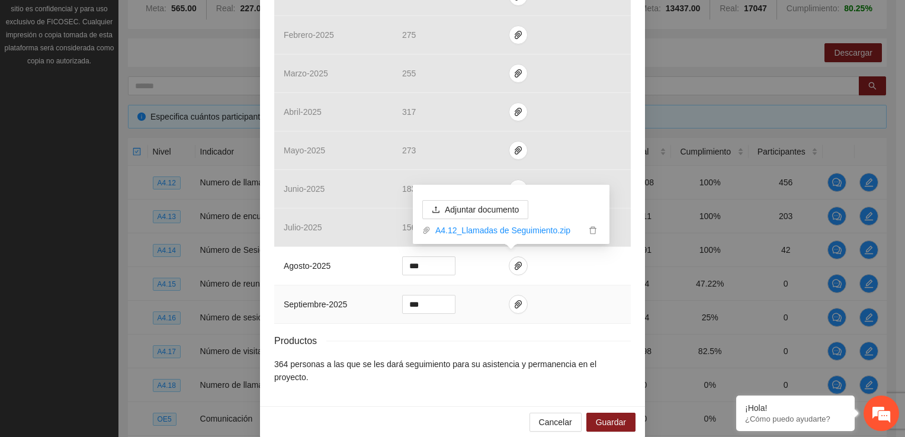
click at [535, 329] on div "Resultados Meta: 1560 Reales: 2708 Cumplimiento: 100 % Medios de verificación M…" at bounding box center [452, 70] width 357 height 625
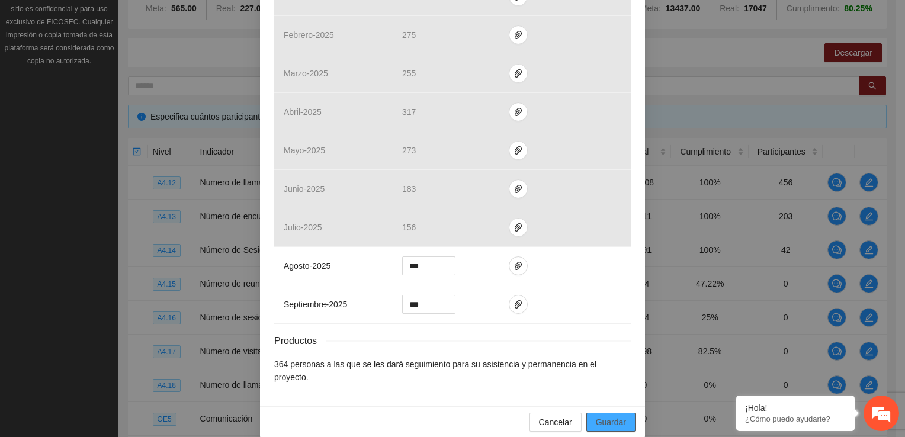
click at [605, 416] on span "Guardar" at bounding box center [611, 422] width 30 height 13
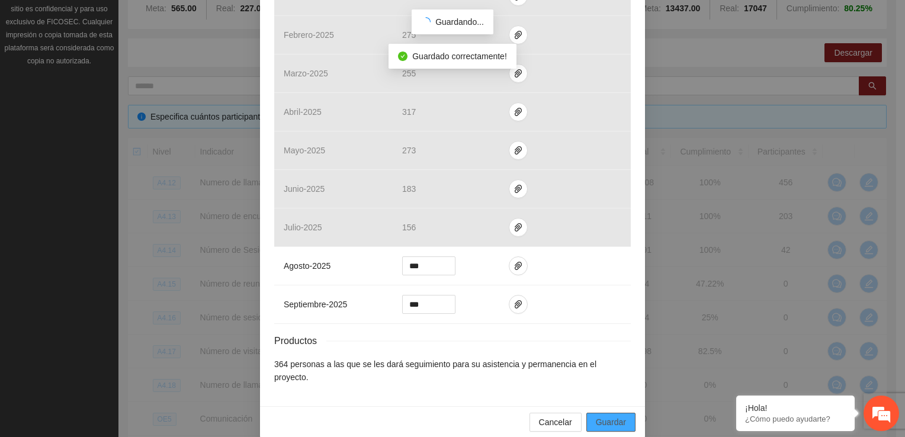
scroll to position [401, 0]
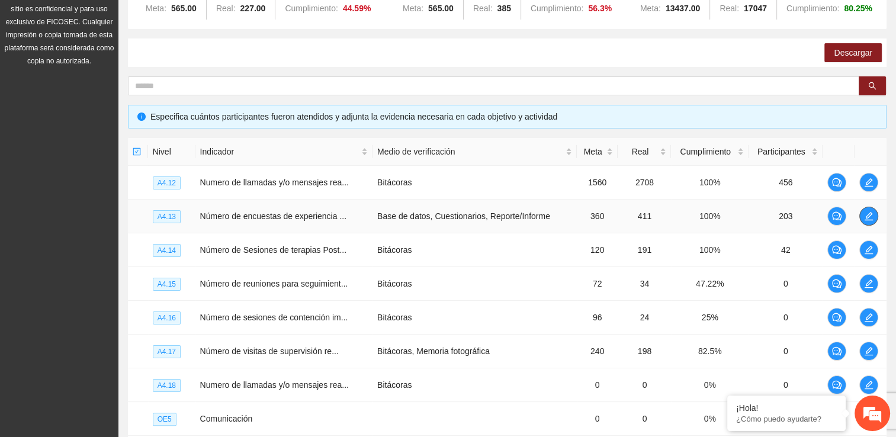
click at [872, 223] on button "button" at bounding box center [868, 216] width 19 height 19
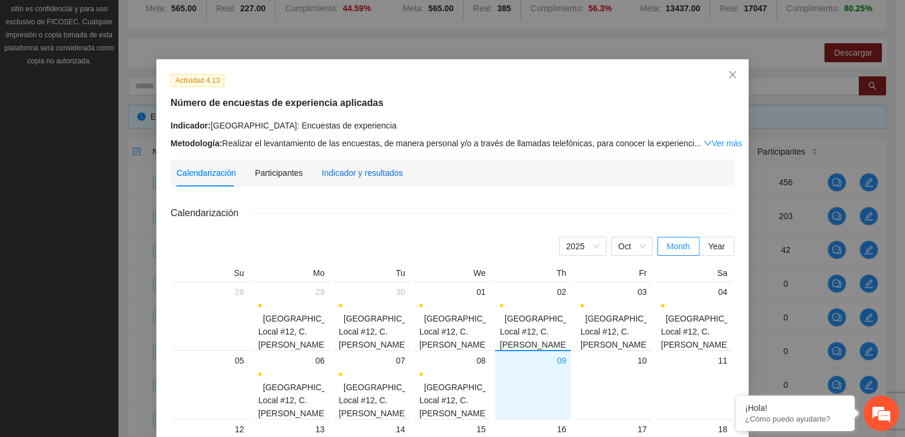
click at [362, 175] on div "Indicador y resultados" at bounding box center [362, 172] width 81 height 13
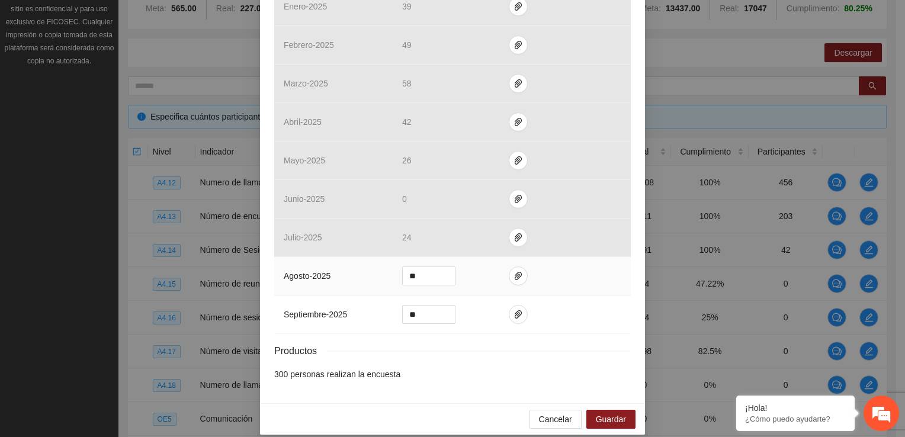
scroll to position [447, 0]
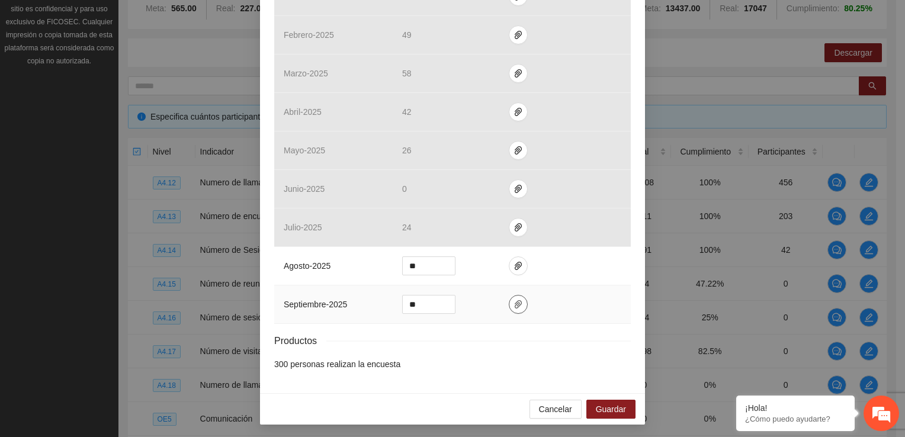
click at [516, 307] on span "paper-clip" at bounding box center [518, 304] width 18 height 9
click at [585, 330] on div "Resultados Meta: 360 Reales: 411 Cumplimiento: 100 % Medios de verificación Mes…" at bounding box center [452, 64] width 357 height 612
click at [509, 262] on span "paper-clip" at bounding box center [518, 265] width 18 height 9
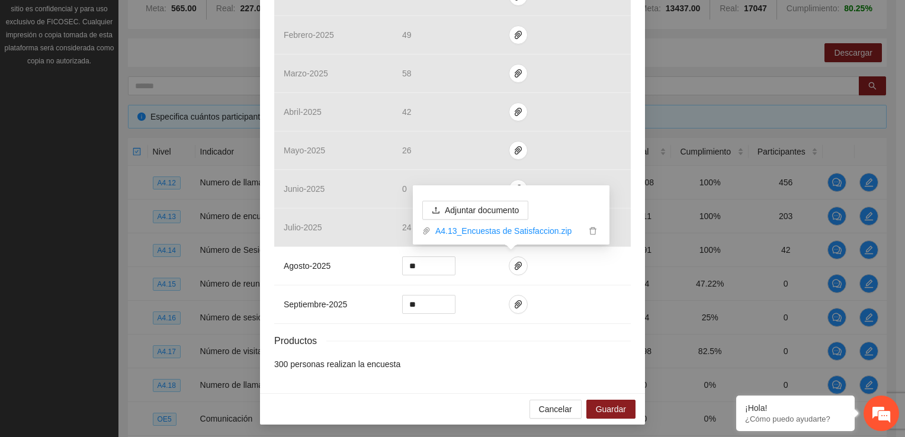
click at [566, 323] on div "Resultados Meta: 360 Reales: 411 Cumplimiento: 100 % Medios de verificación Mes…" at bounding box center [452, 64] width 357 height 612
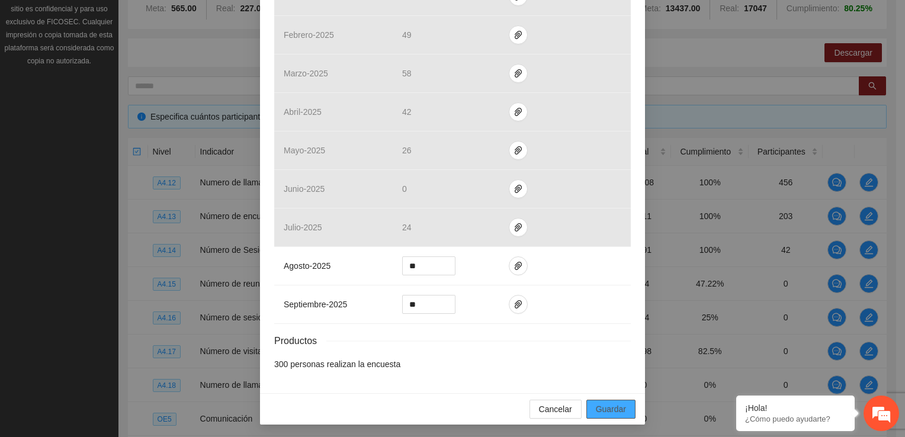
click at [605, 408] on span "Guardar" at bounding box center [611, 409] width 30 height 13
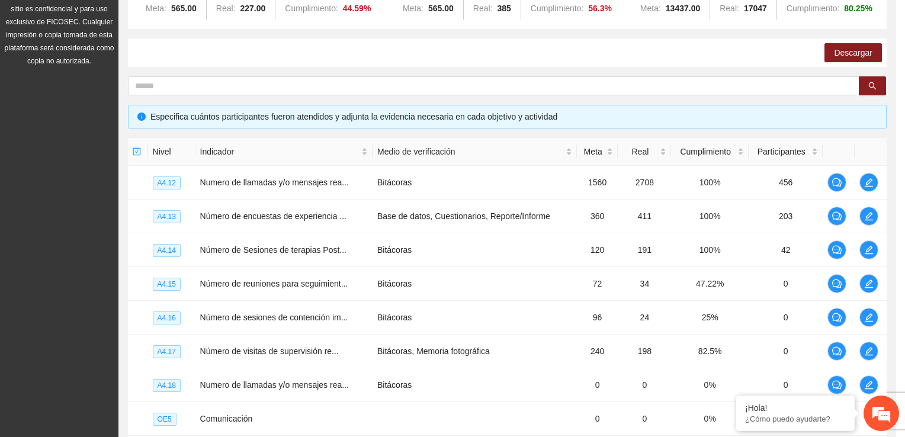
scroll to position [388, 0]
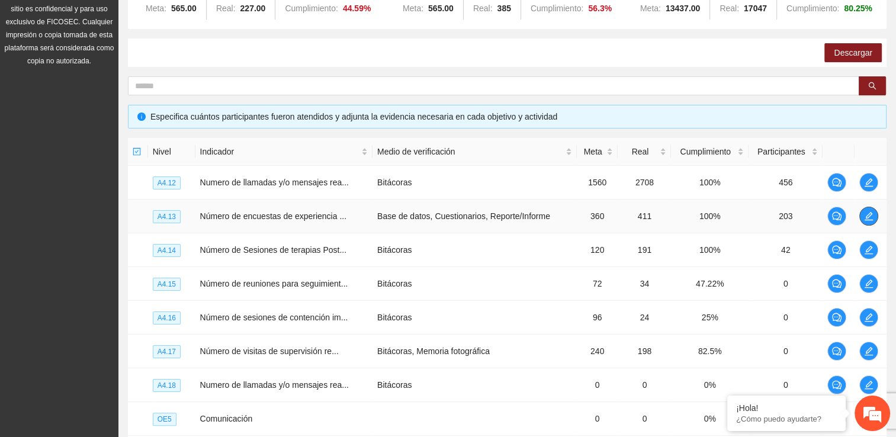
click at [871, 219] on icon "edit" at bounding box center [868, 215] width 9 height 9
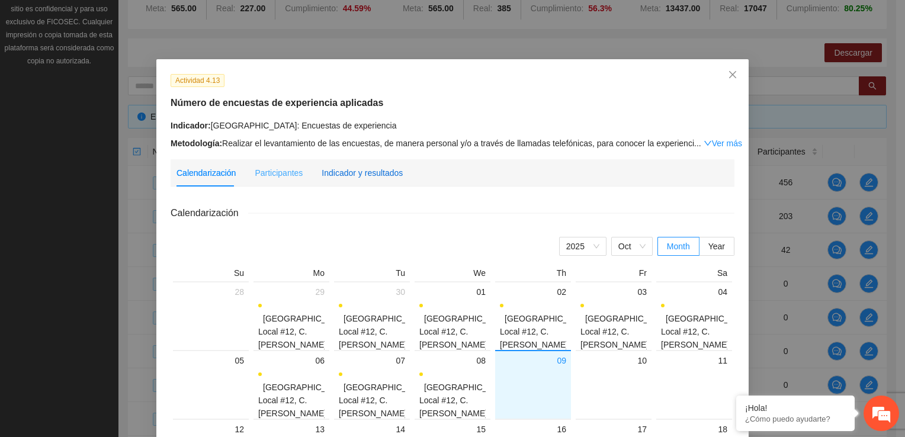
click at [362, 175] on div "Indicador y resultados" at bounding box center [362, 172] width 81 height 13
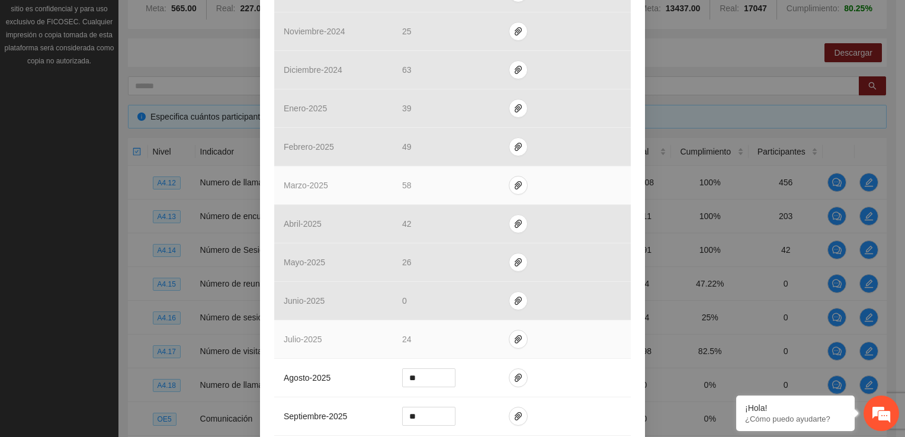
scroll to position [447, 0]
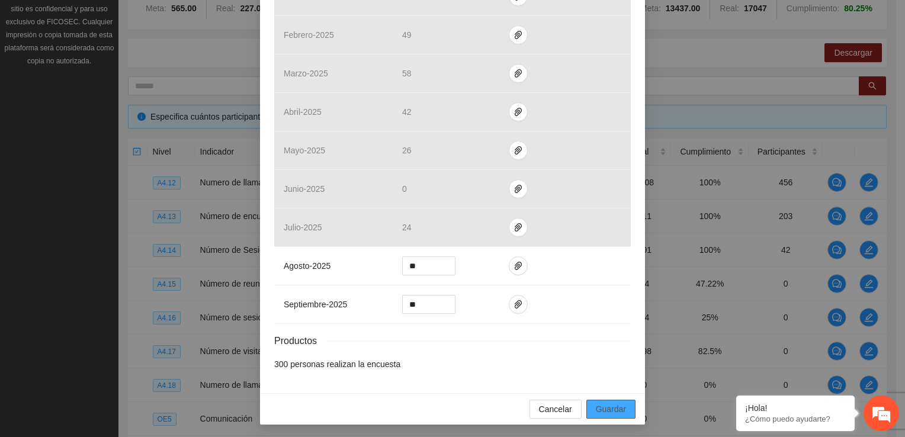
click at [608, 412] on span "Guardar" at bounding box center [611, 409] width 30 height 13
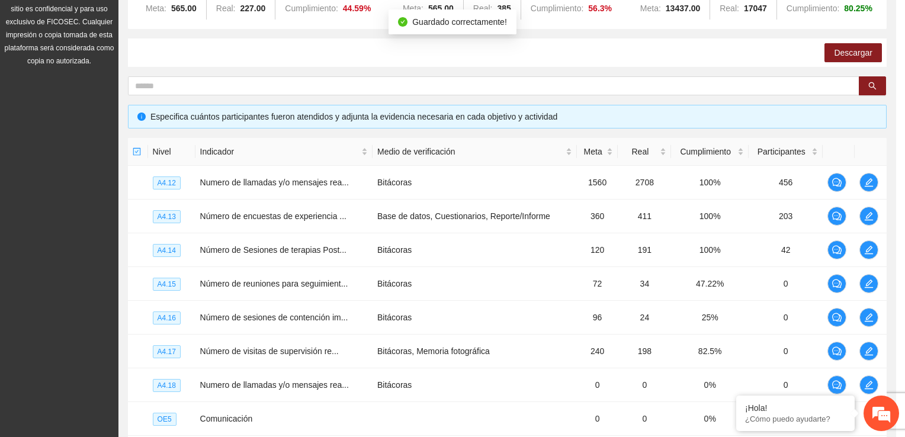
scroll to position [388, 0]
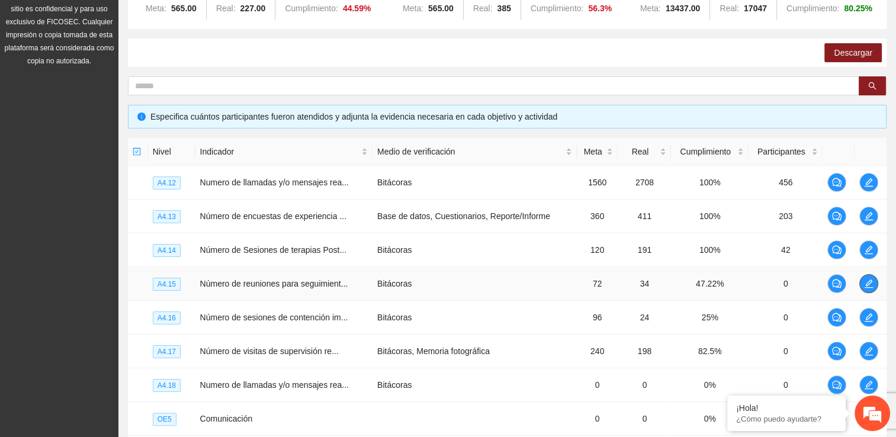
click at [872, 280] on icon "edit" at bounding box center [868, 283] width 9 height 9
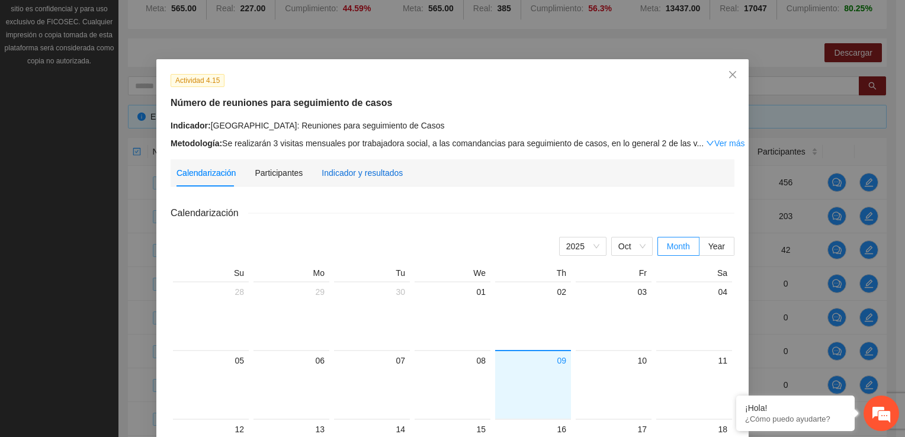
click at [364, 174] on div "Indicador y resultados" at bounding box center [362, 172] width 81 height 13
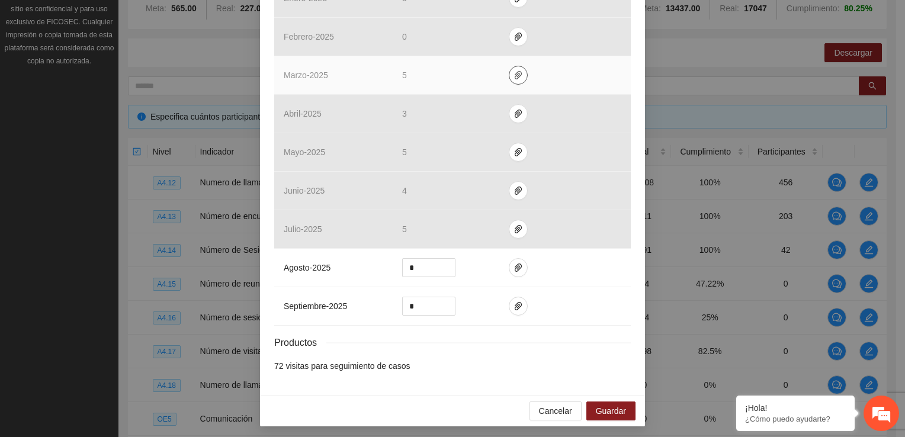
scroll to position [447, 0]
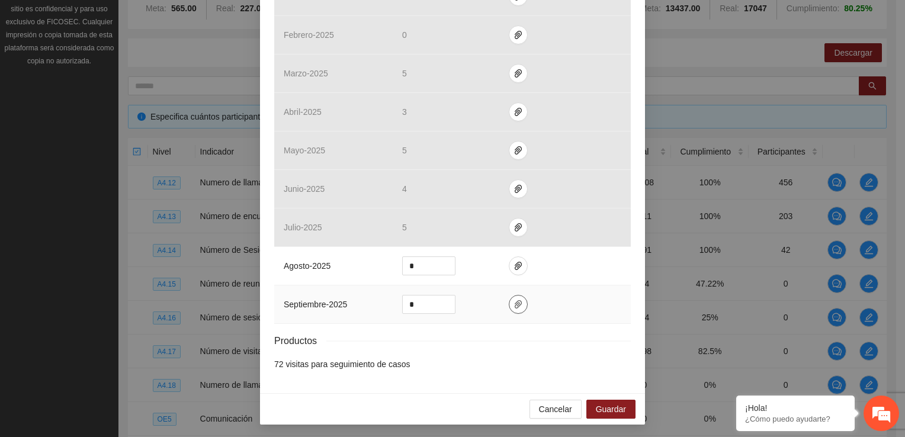
click at [516, 307] on span "paper-clip" at bounding box center [518, 304] width 18 height 9
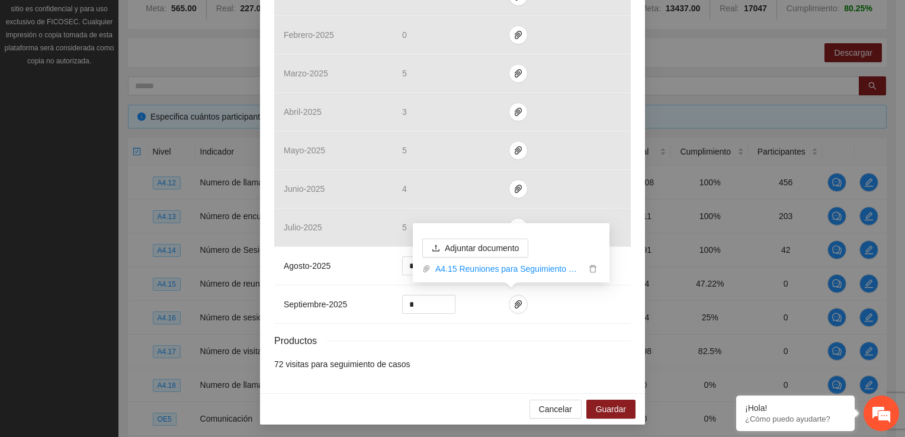
drag, startPoint x: 583, startPoint y: 373, endPoint x: 593, endPoint y: 375, distance: 11.1
click at [583, 373] on div "Calendarización [DATE] Month Year Su Mo Tu We Th Fr Sa 28 29 30 01 02 03 04 05 …" at bounding box center [452, 64] width 357 height 630
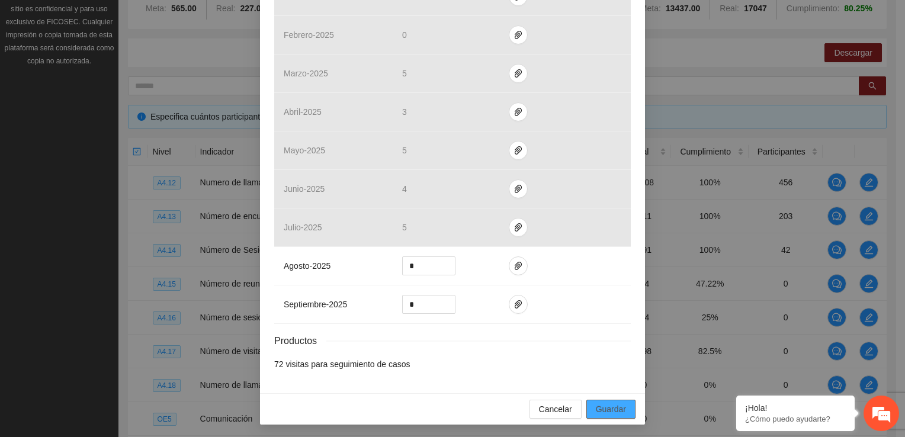
click at [611, 410] on span "Guardar" at bounding box center [611, 409] width 30 height 13
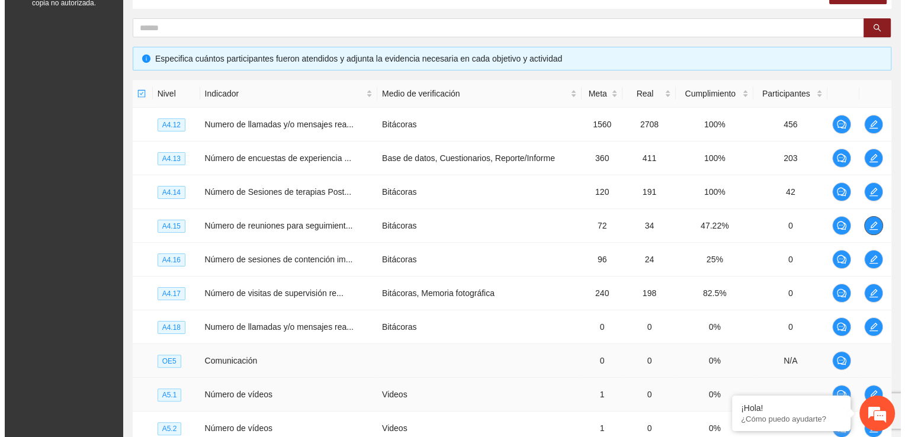
scroll to position [216, 0]
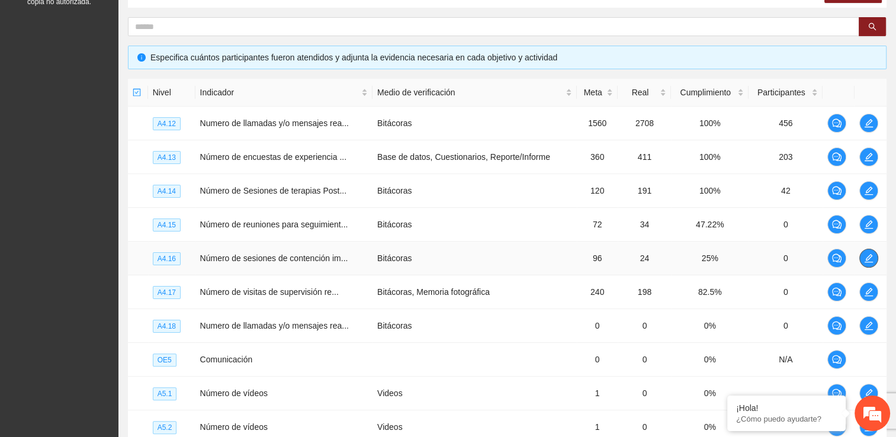
click at [866, 257] on span "edit" at bounding box center [869, 257] width 18 height 9
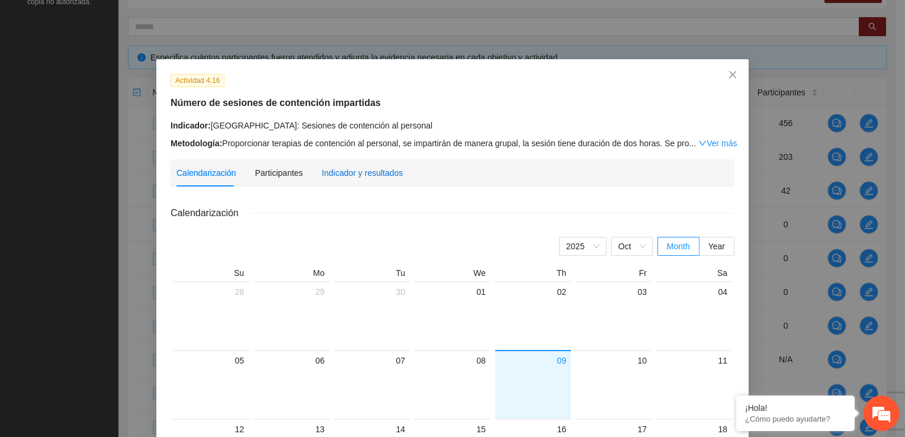
click at [343, 175] on div "Indicador y resultados" at bounding box center [362, 172] width 81 height 13
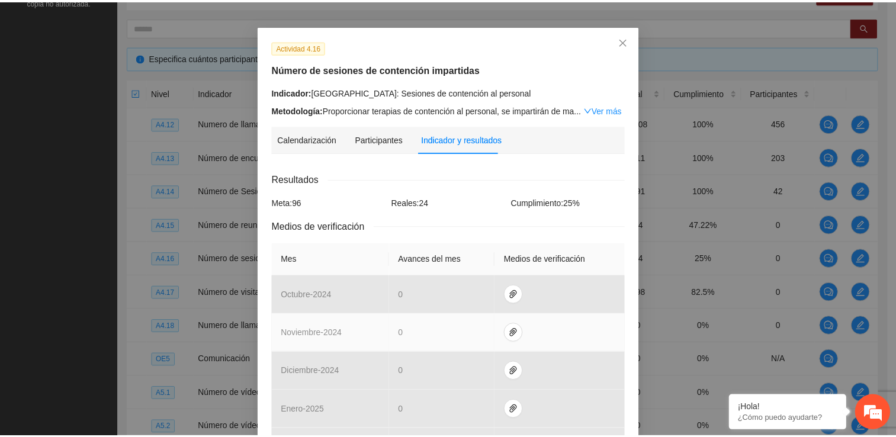
scroll to position [33, 0]
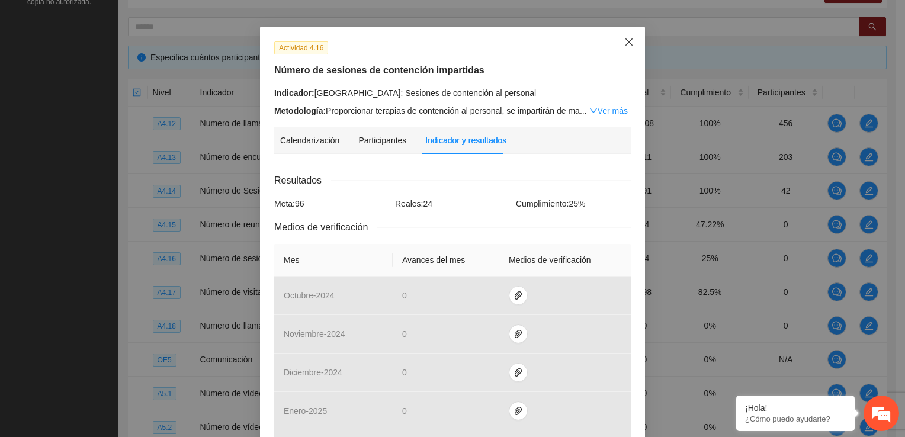
click at [630, 44] on span "Close" at bounding box center [629, 43] width 32 height 32
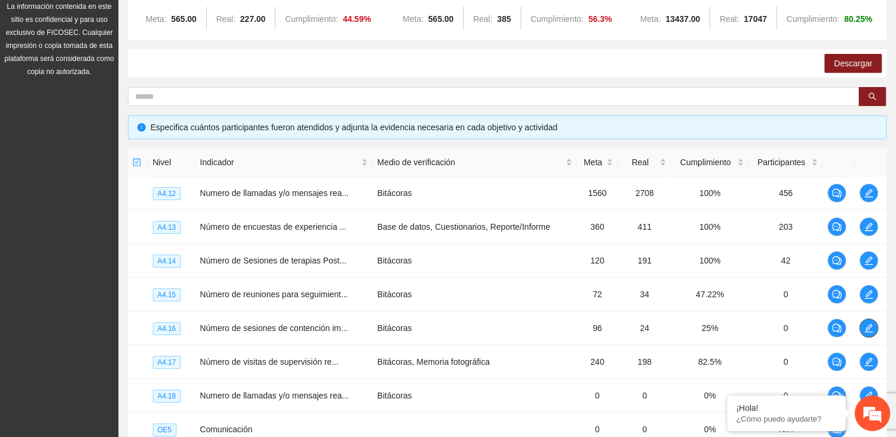
scroll to position [0, 0]
